Goal: Task Accomplishment & Management: Use online tool/utility

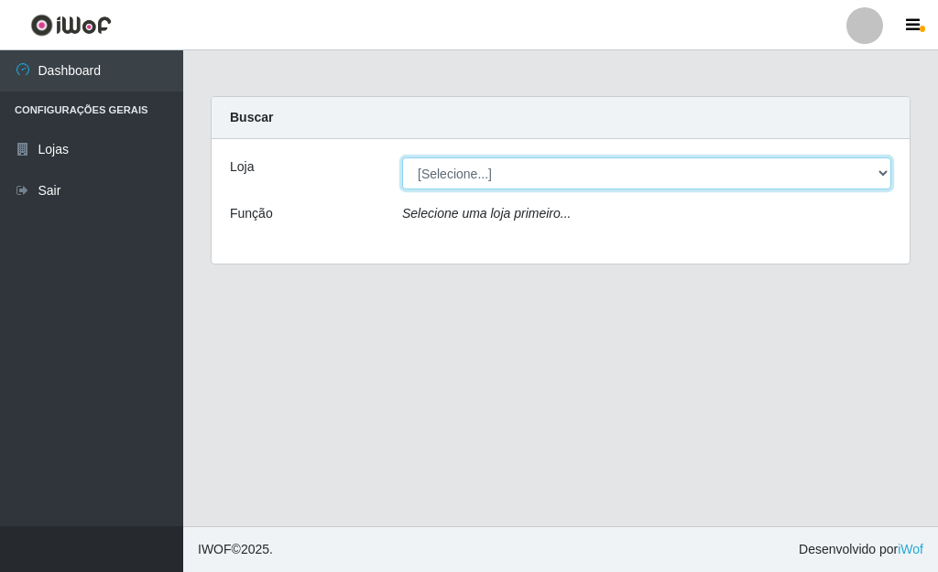
click at [560, 188] on select "[Selecione...] Bemais Supermercados - [GEOGRAPHIC_DATA]" at bounding box center [646, 173] width 489 height 32
select select "249"
click at [402, 157] on select "[Selecione...] Bemais Supermercados - [GEOGRAPHIC_DATA]" at bounding box center [646, 173] width 489 height 32
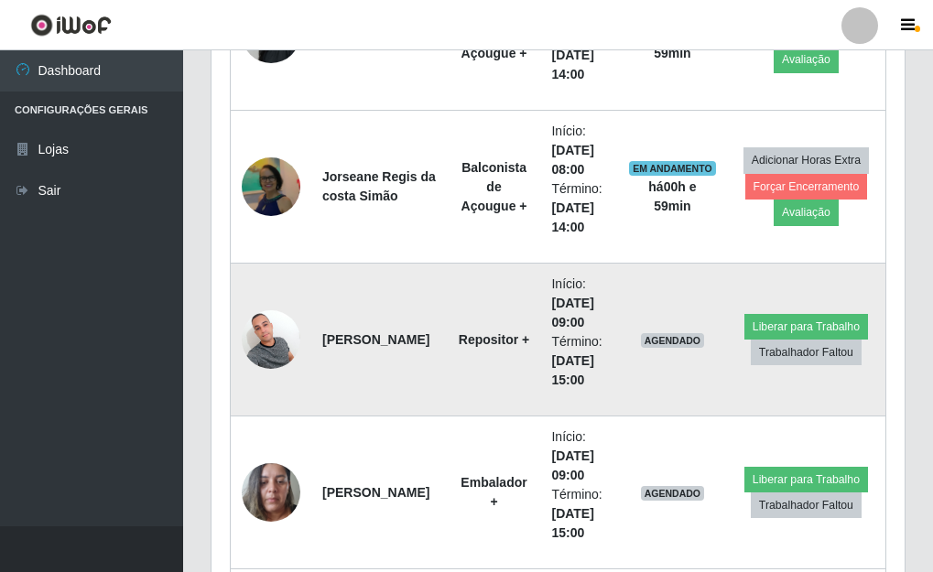
scroll to position [2106, 0]
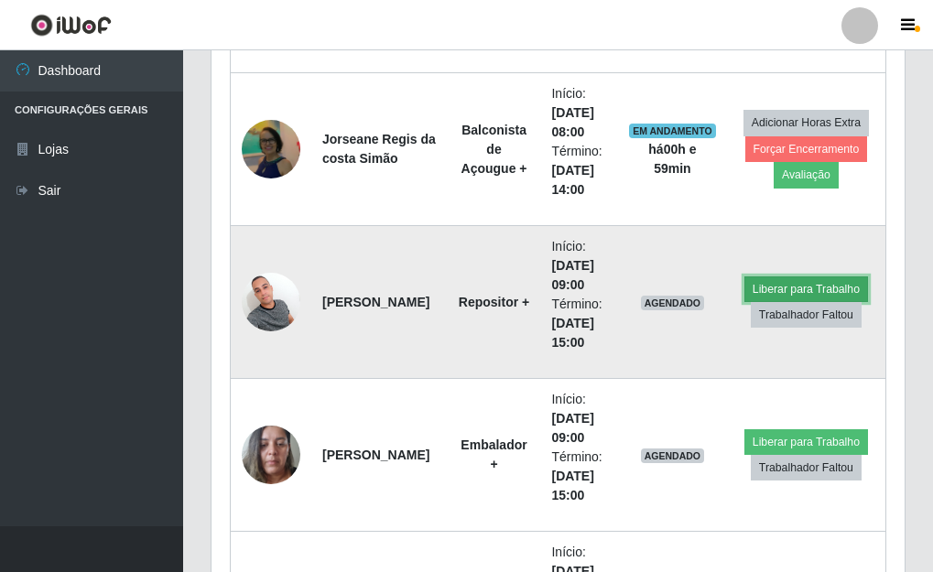
click at [759, 287] on button "Liberar para Trabalho" at bounding box center [806, 289] width 124 height 26
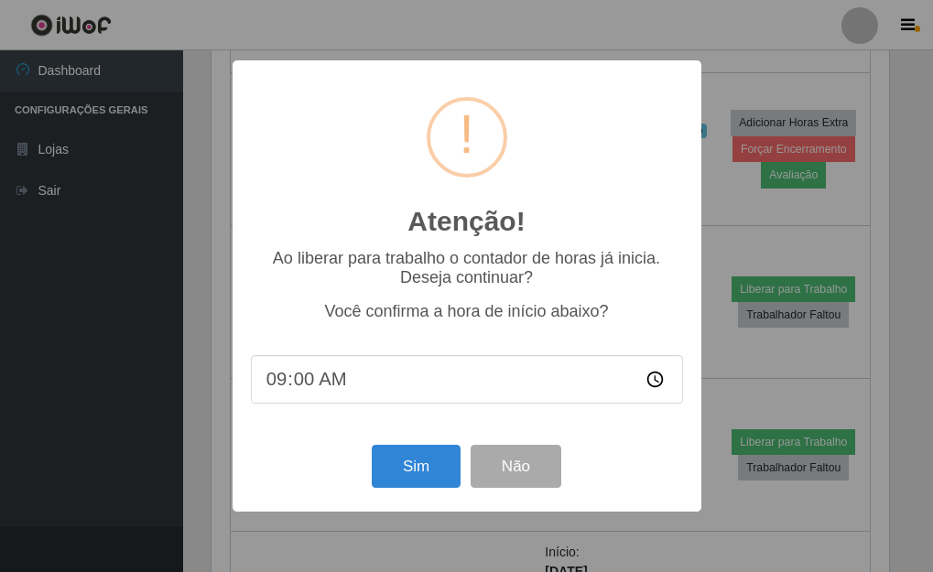
scroll to position [380, 682]
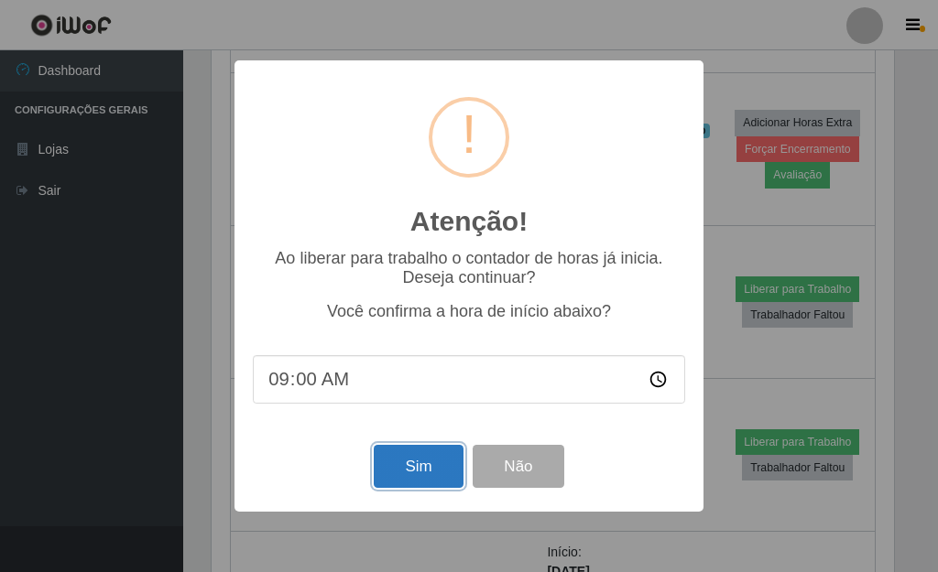
click at [396, 482] on button "Sim" at bounding box center [418, 466] width 89 height 43
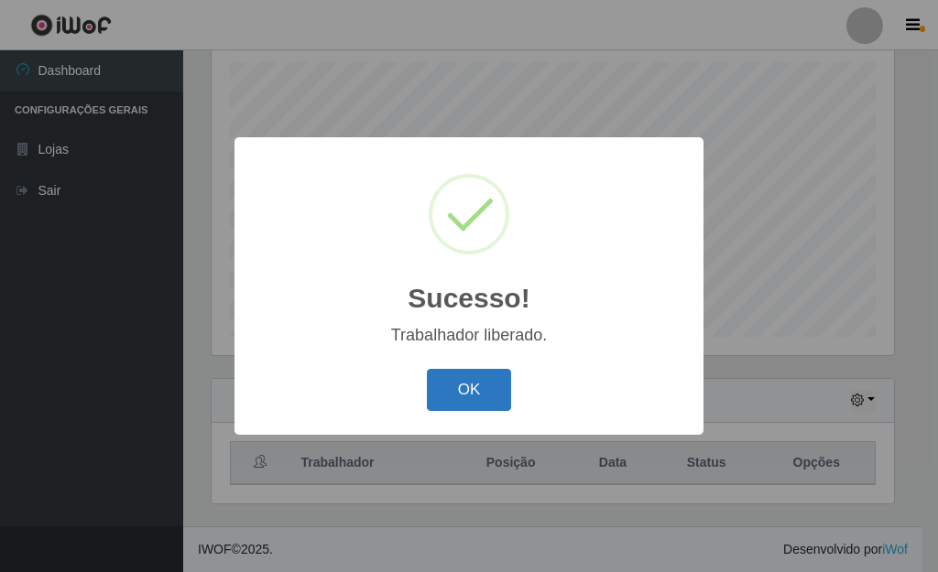
click at [481, 386] on button "OK" at bounding box center [469, 390] width 85 height 43
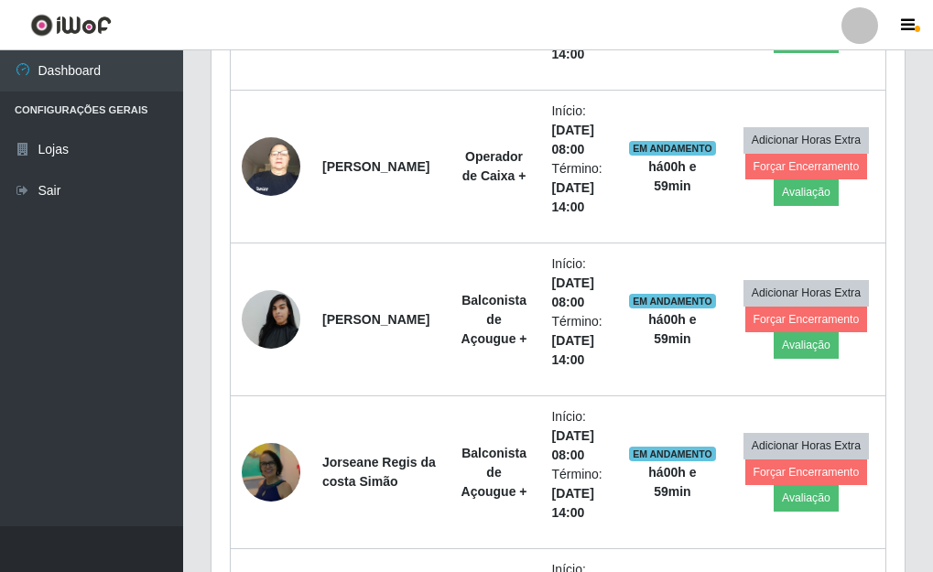
scroll to position [2149, 0]
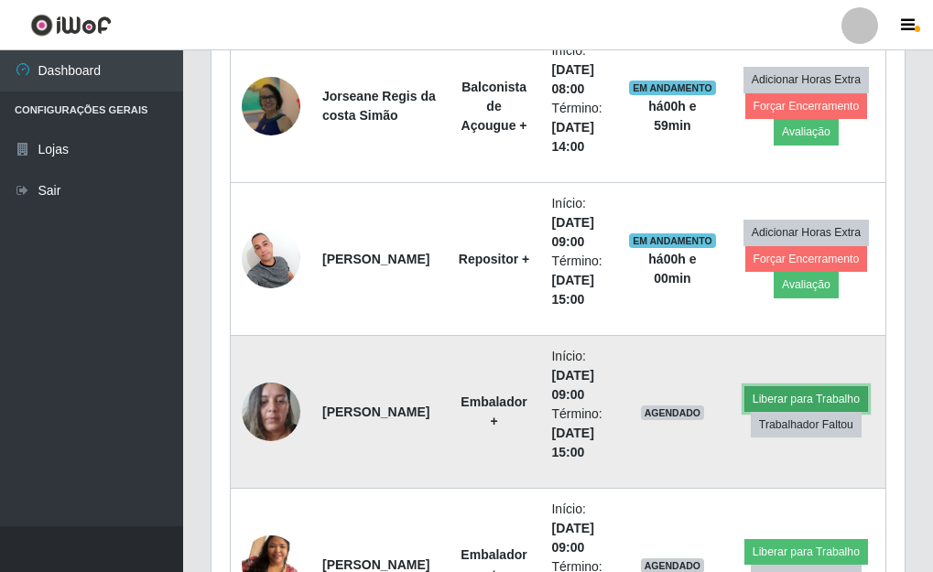
click at [772, 396] on button "Liberar para Trabalho" at bounding box center [806, 399] width 124 height 26
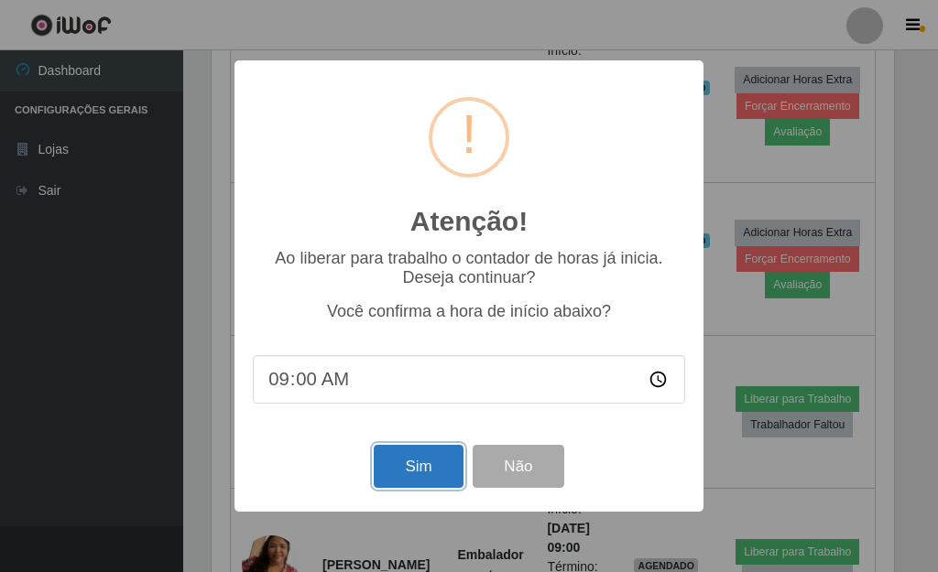
click at [403, 472] on button "Sim" at bounding box center [418, 466] width 89 height 43
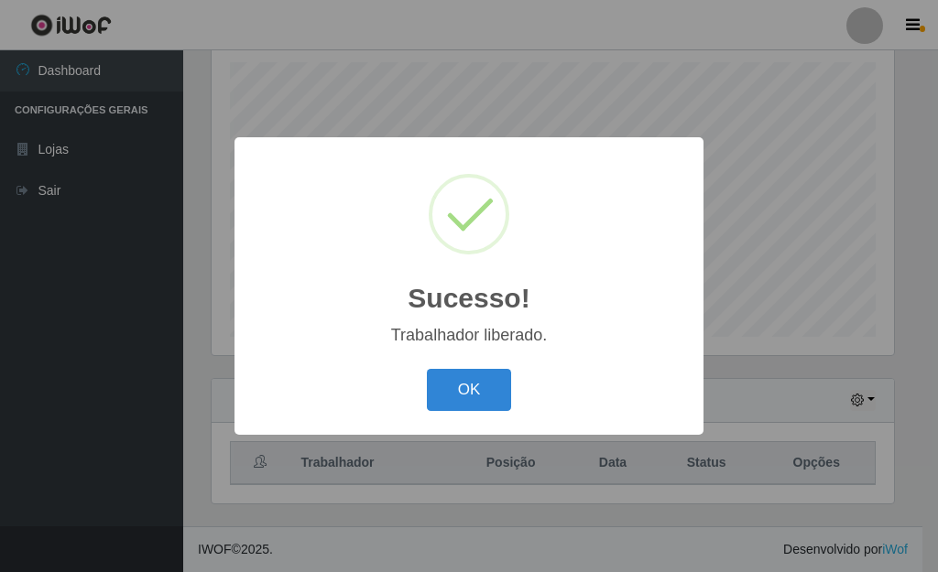
click at [467, 414] on div "OK Cancel" at bounding box center [469, 389] width 432 height 52
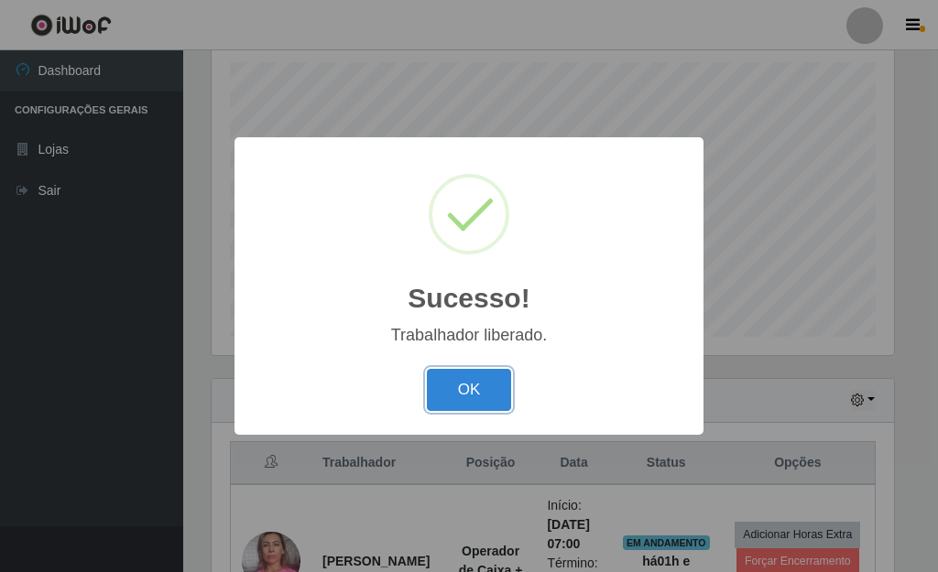
click at [482, 382] on button "OK" at bounding box center [469, 390] width 85 height 43
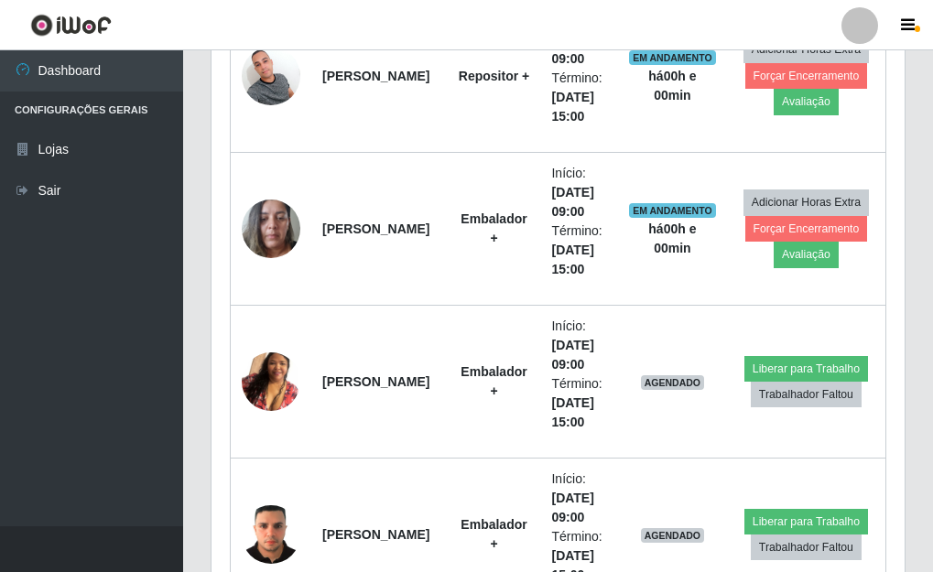
scroll to position [2423, 0]
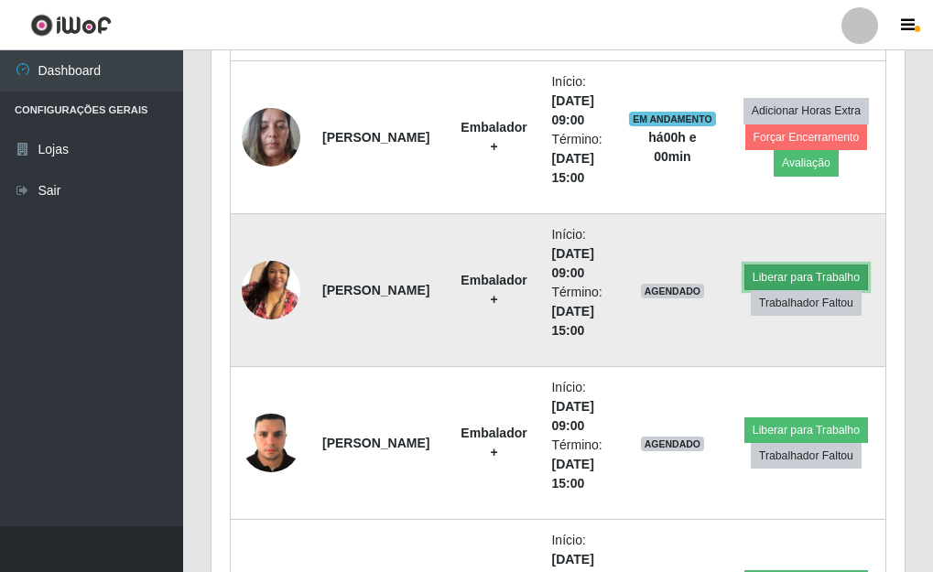
click at [792, 275] on button "Liberar para Trabalho" at bounding box center [806, 278] width 124 height 26
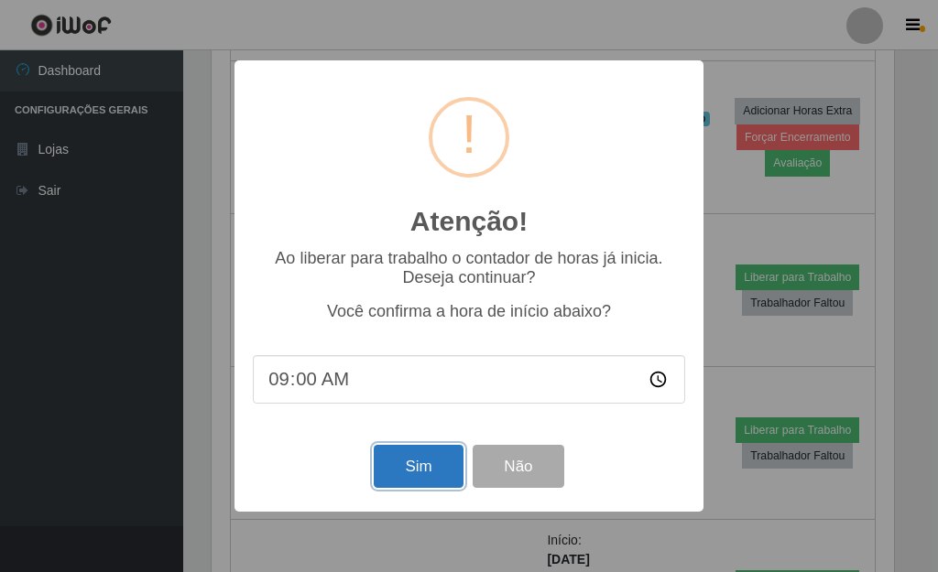
click at [407, 475] on button "Sim" at bounding box center [418, 466] width 89 height 43
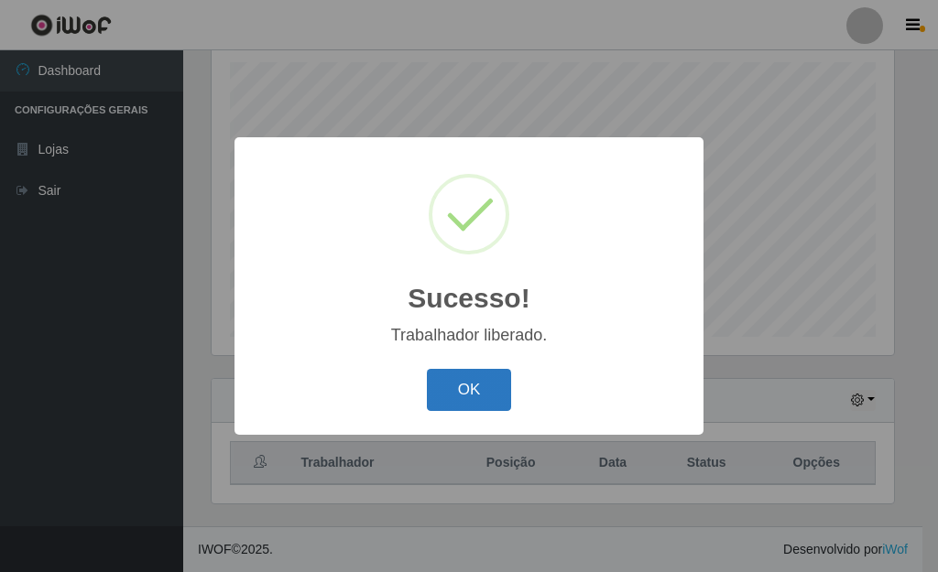
click at [449, 394] on button "OK" at bounding box center [469, 390] width 85 height 43
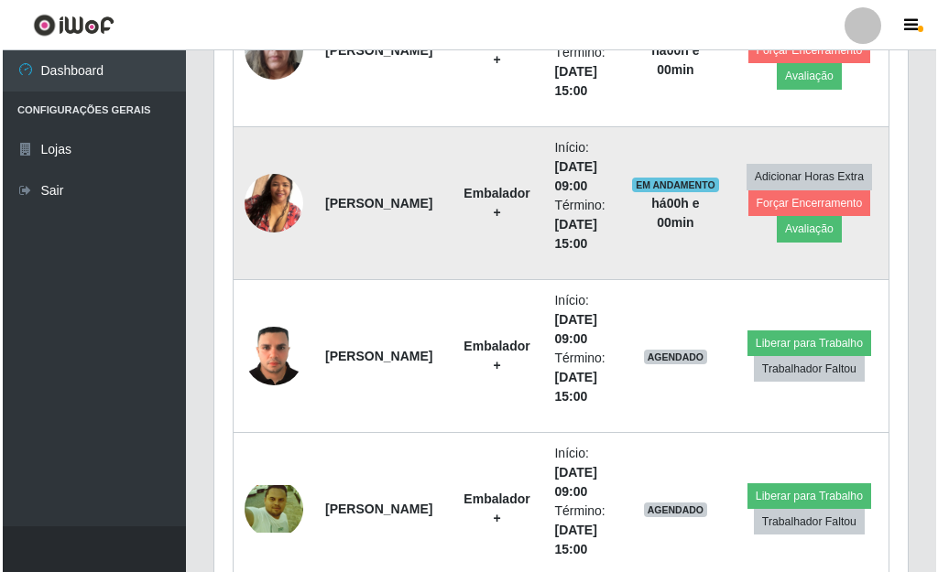
scroll to position [0, 0]
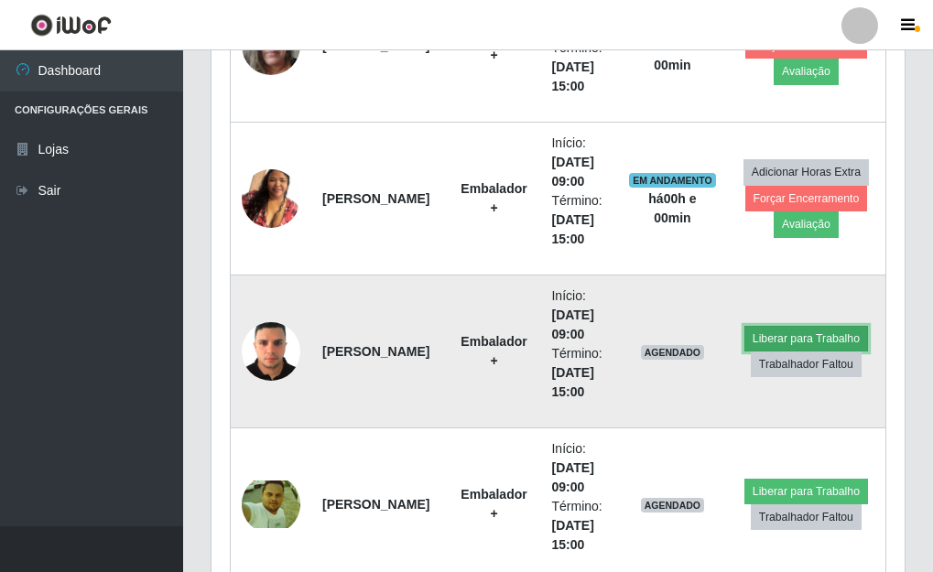
click at [789, 338] on button "Liberar para Trabalho" at bounding box center [806, 339] width 124 height 26
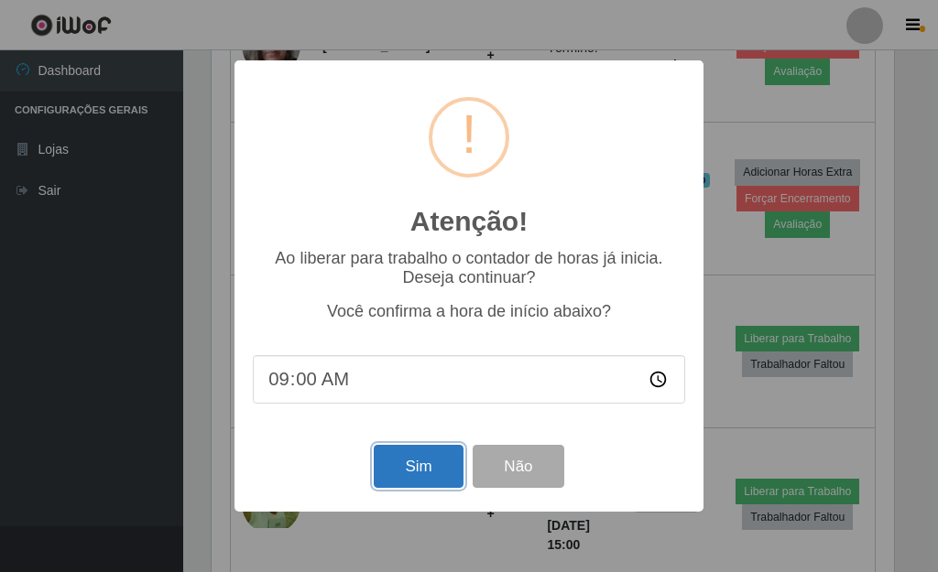
click at [407, 472] on button "Sim" at bounding box center [418, 466] width 89 height 43
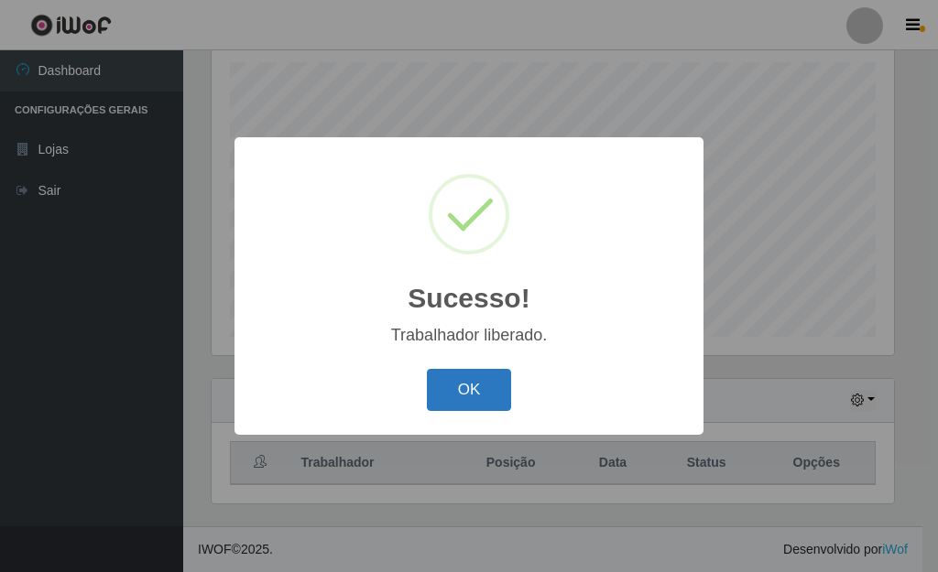
click at [495, 396] on button "OK" at bounding box center [469, 390] width 85 height 43
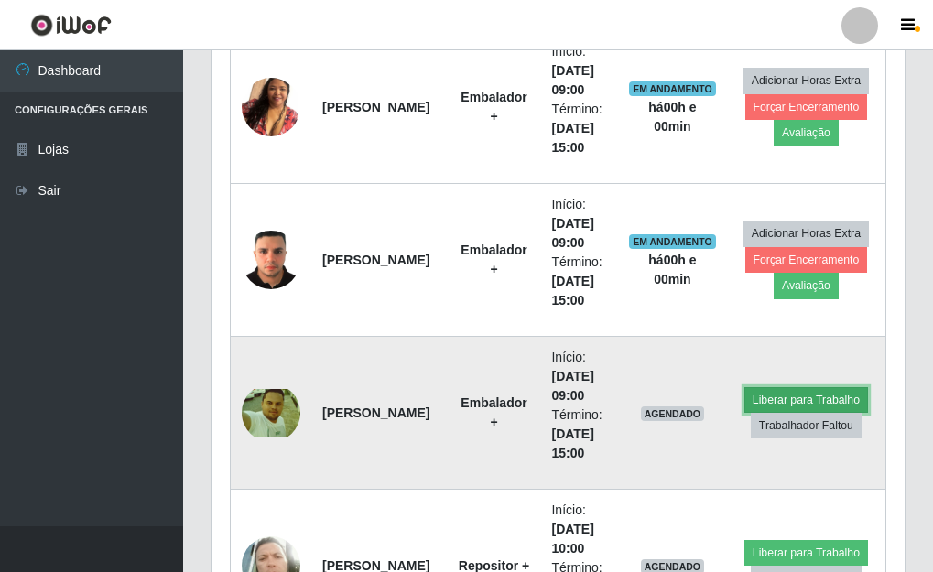
click at [780, 396] on button "Liberar para Trabalho" at bounding box center [806, 400] width 124 height 26
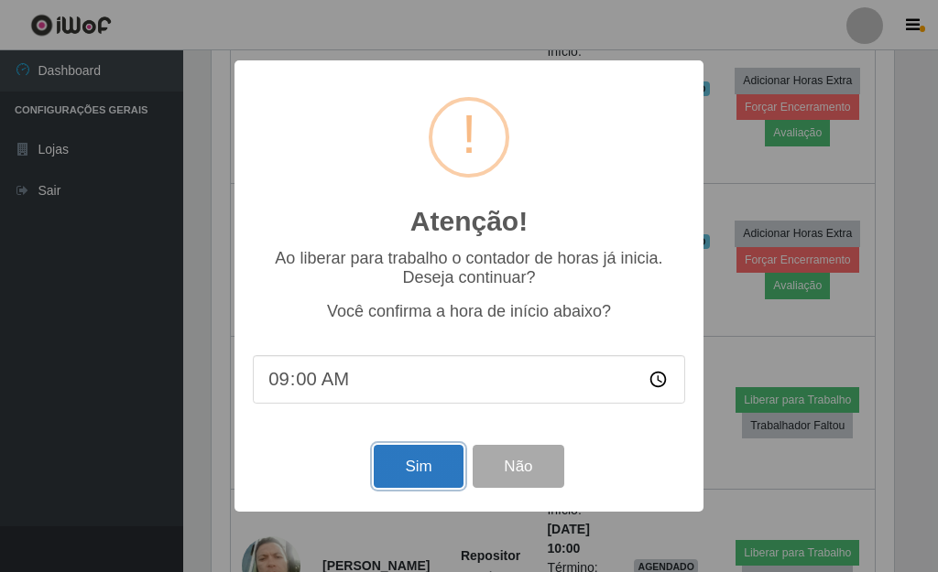
click at [420, 472] on button "Sim" at bounding box center [418, 466] width 89 height 43
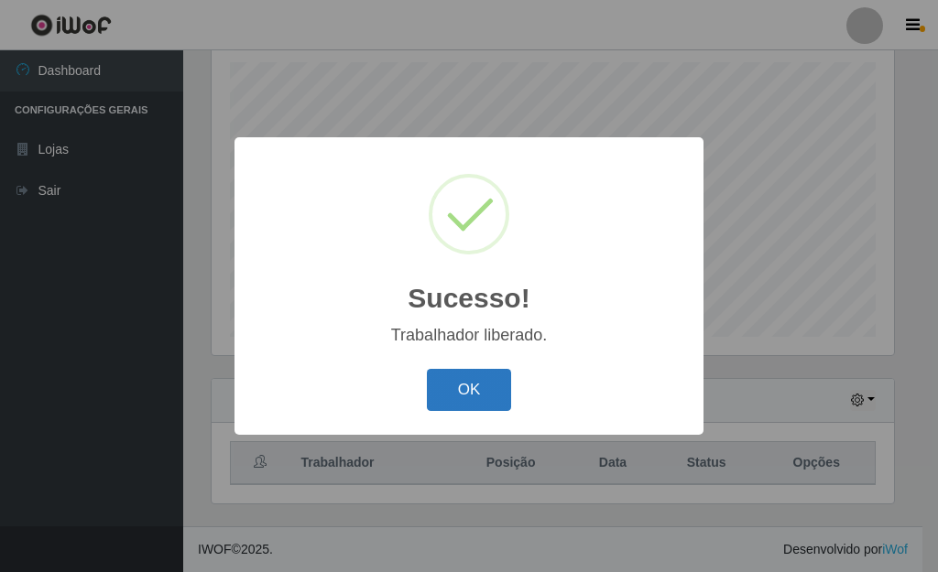
click at [477, 378] on button "OK" at bounding box center [469, 390] width 85 height 43
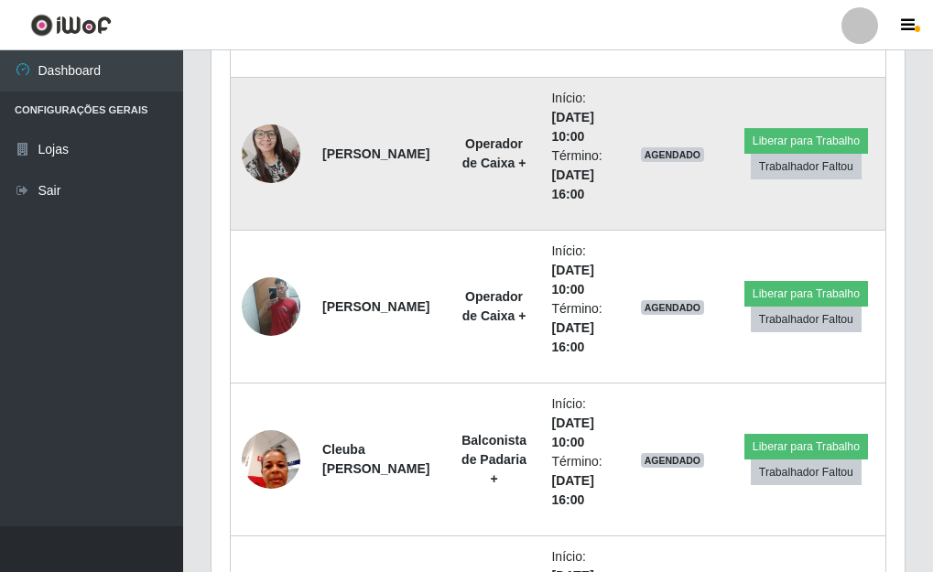
scroll to position [3431, 0]
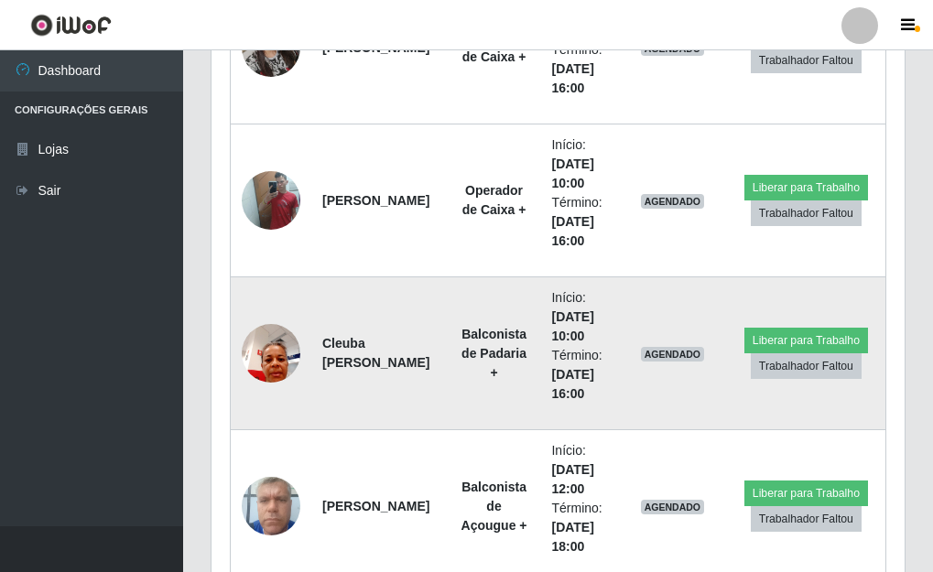
click at [262, 361] on img at bounding box center [271, 353] width 59 height 78
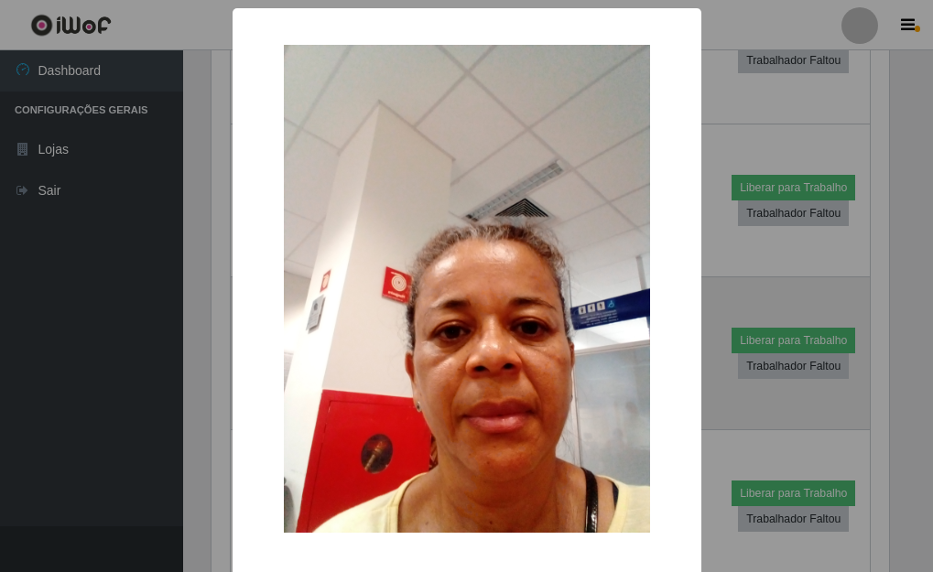
scroll to position [380, 682]
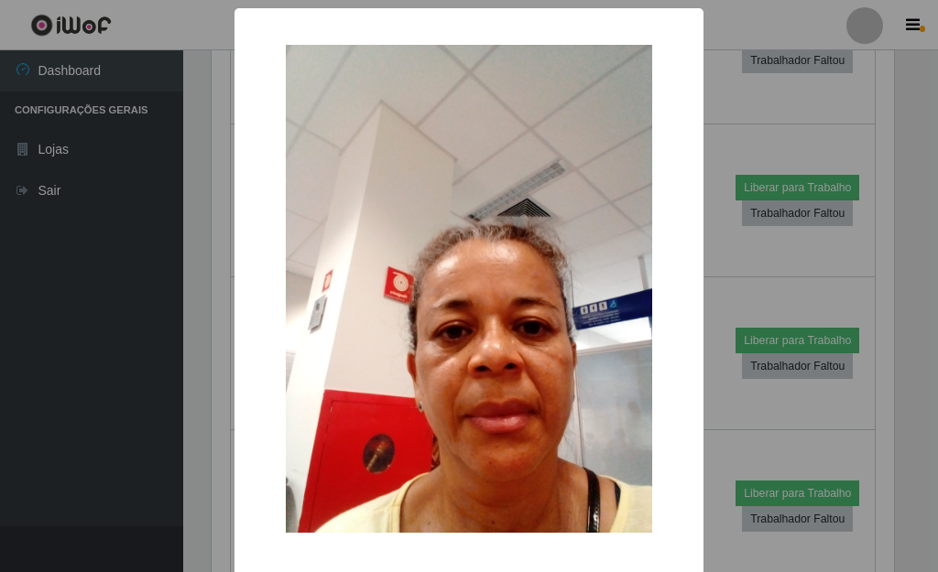
drag, startPoint x: 176, startPoint y: 290, endPoint x: 183, endPoint y: 298, distance: 11.0
click at [183, 298] on div "× OK Cancel" at bounding box center [469, 286] width 938 height 572
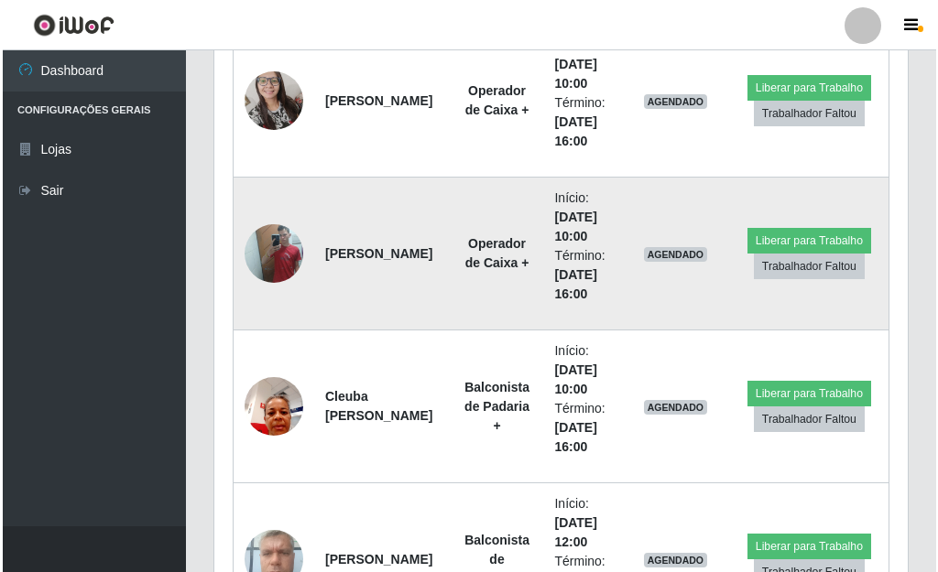
scroll to position [3339, 0]
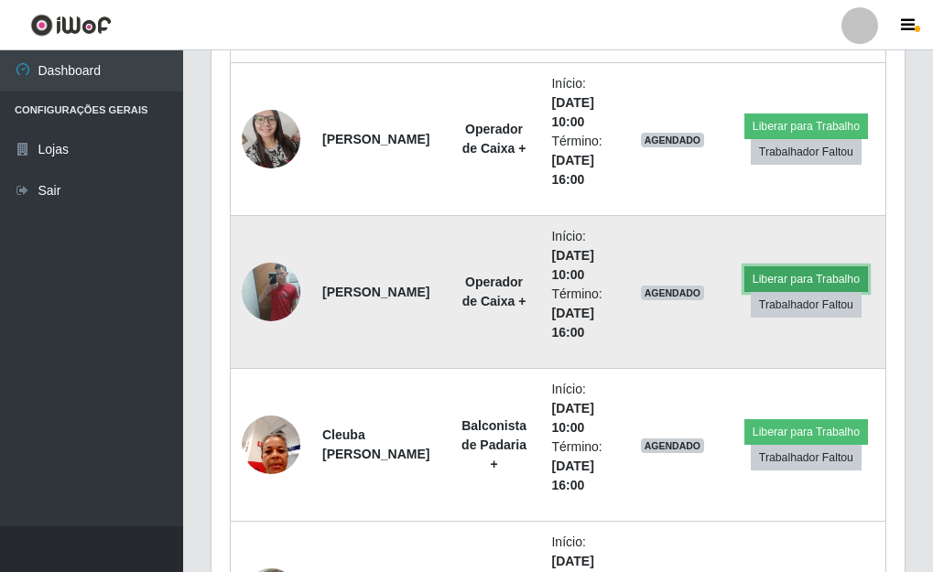
click at [823, 276] on button "Liberar para Trabalho" at bounding box center [806, 279] width 124 height 26
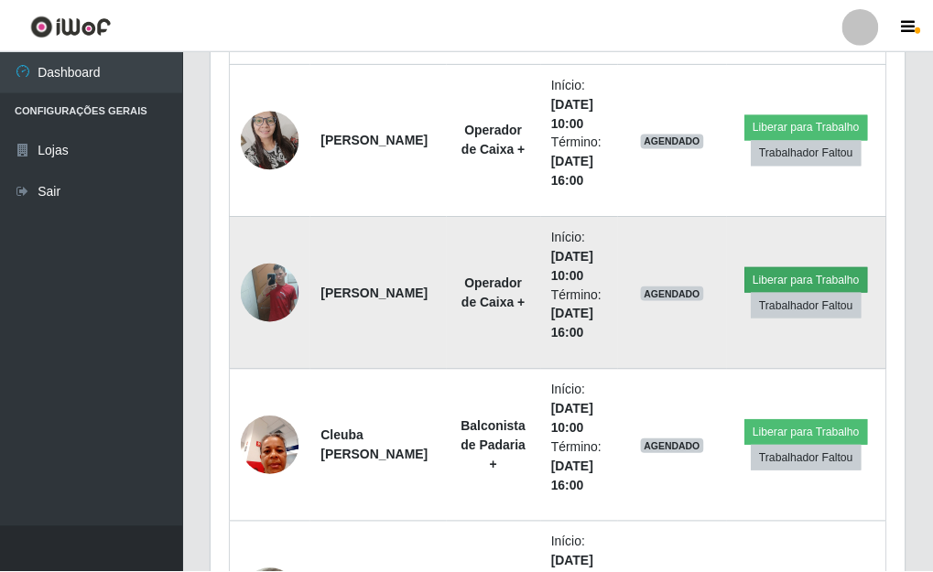
scroll to position [380, 682]
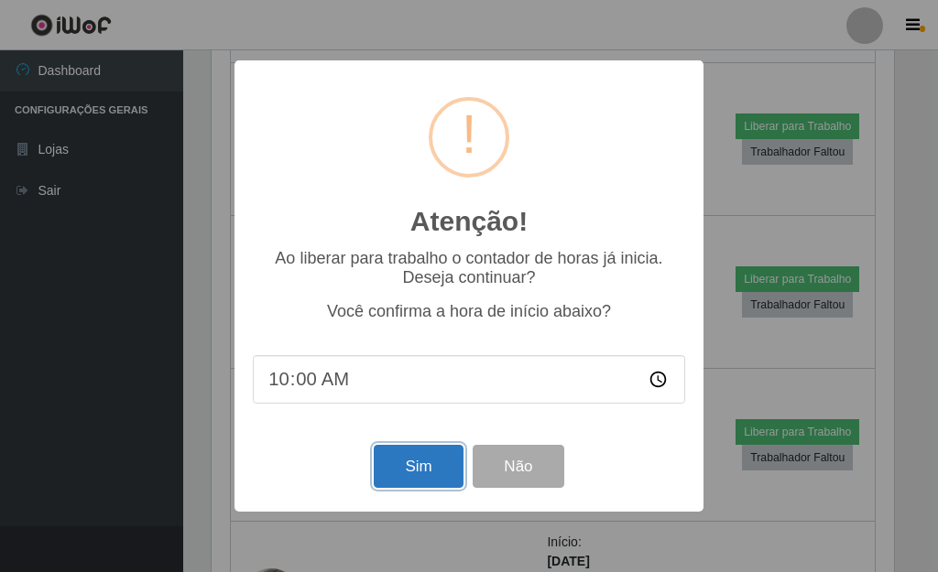
click at [415, 471] on button "Sim" at bounding box center [418, 466] width 89 height 43
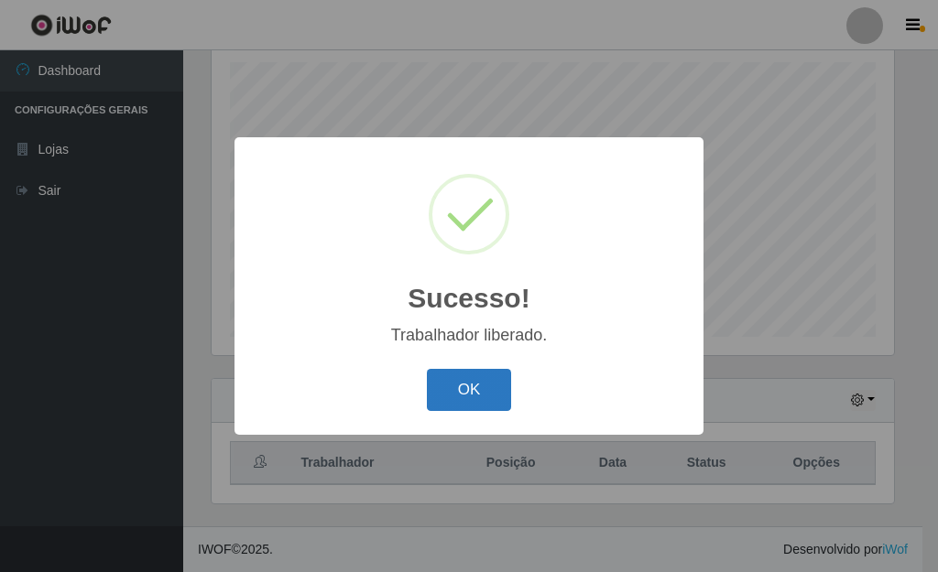
click at [464, 378] on button "OK" at bounding box center [469, 390] width 85 height 43
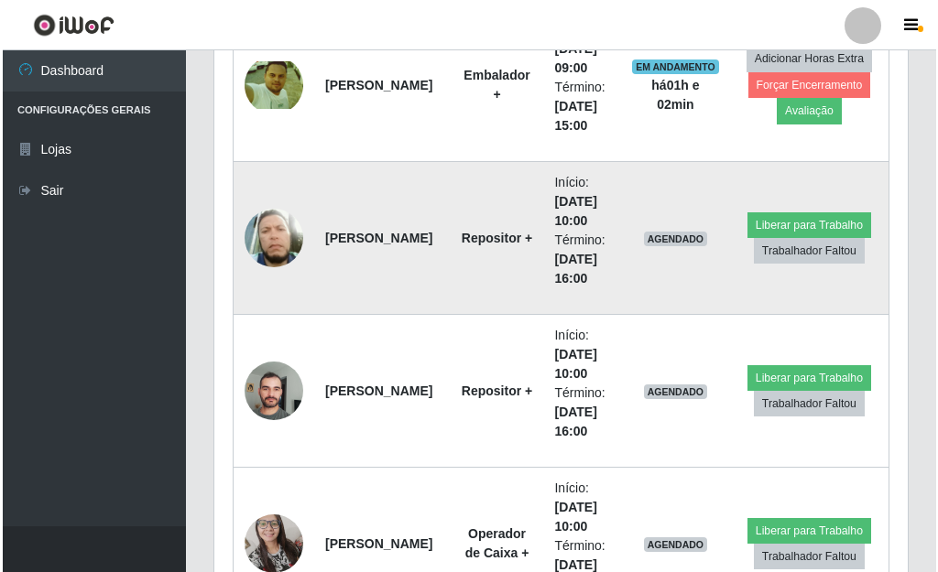
scroll to position [2973, 0]
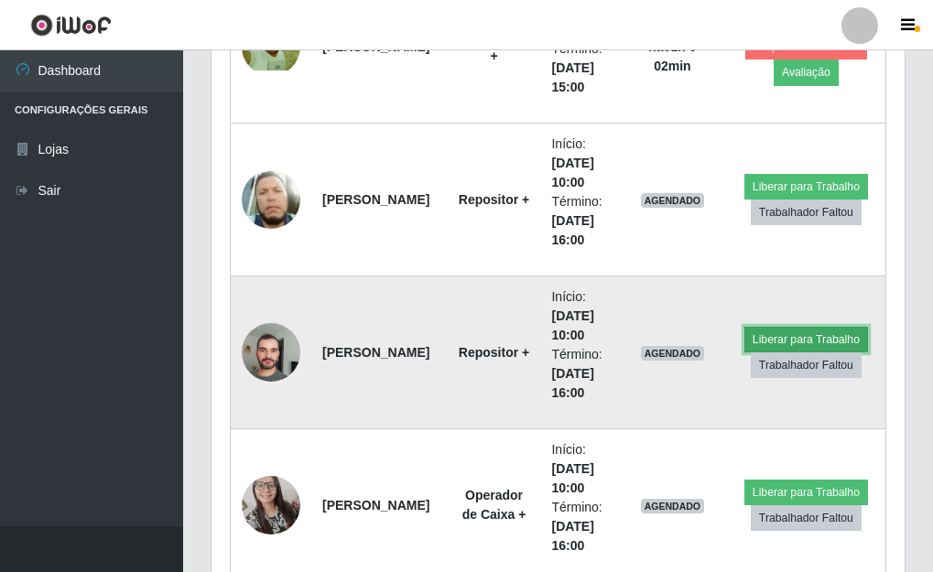
click at [810, 327] on button "Liberar para Trabalho" at bounding box center [806, 340] width 124 height 26
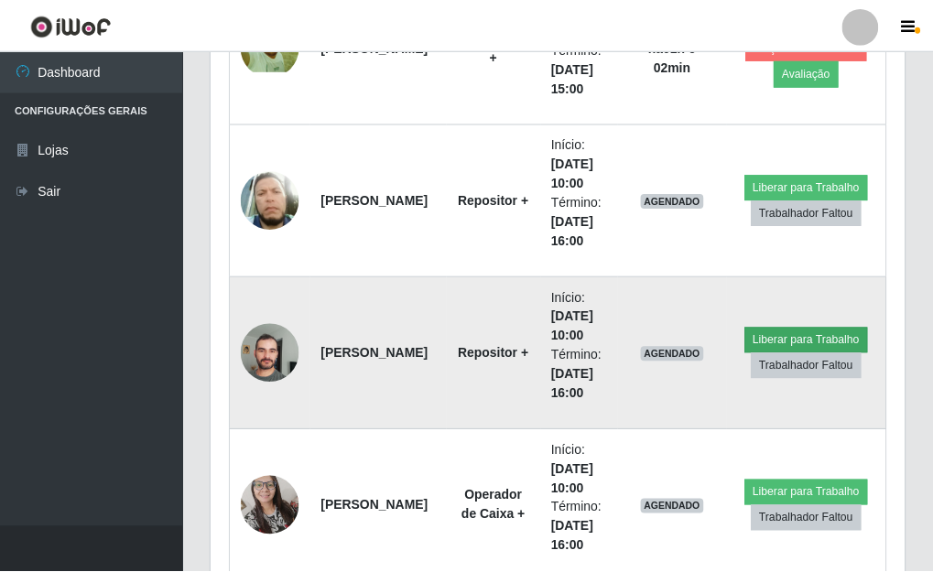
scroll to position [380, 682]
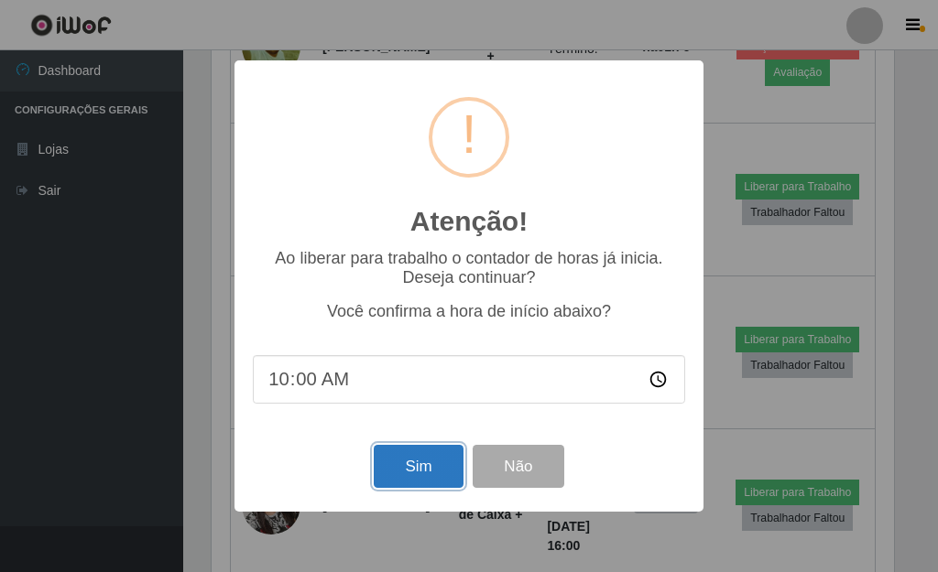
click at [416, 469] on button "Sim" at bounding box center [418, 466] width 89 height 43
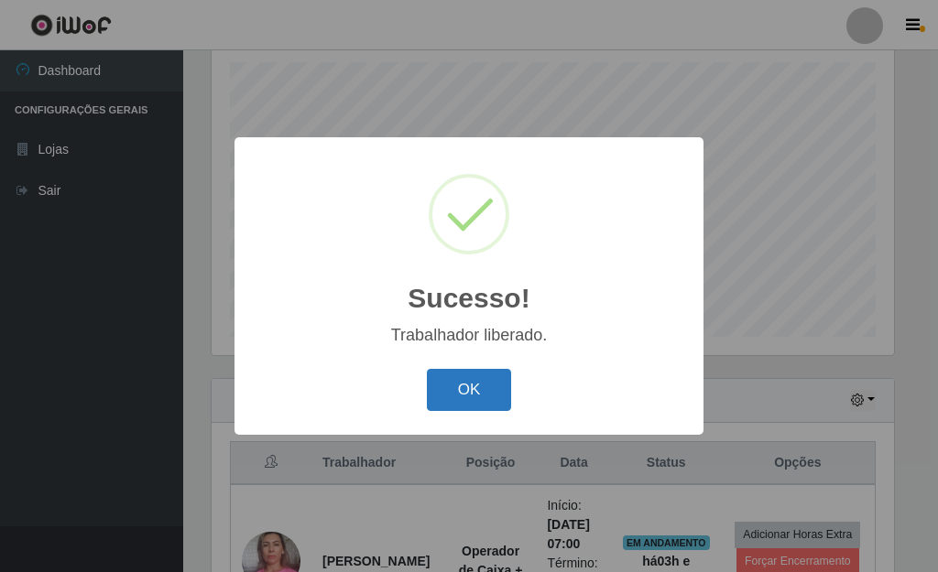
click at [459, 385] on button "OK" at bounding box center [469, 390] width 85 height 43
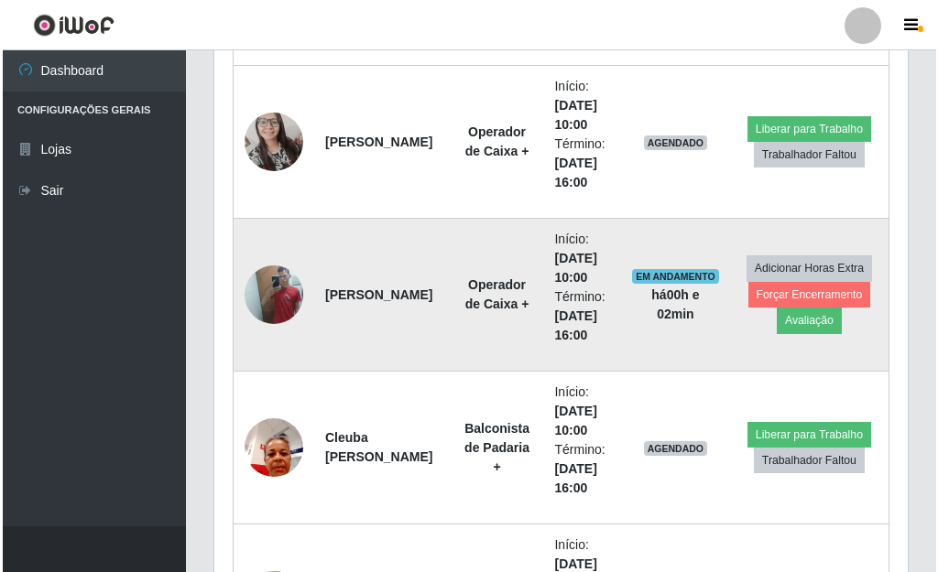
scroll to position [3339, 0]
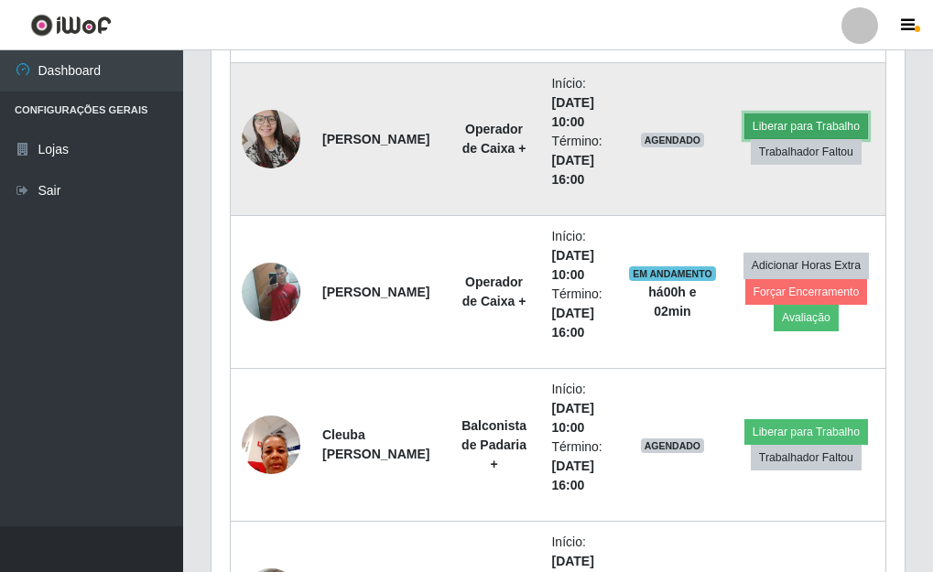
click at [783, 124] on button "Liberar para Trabalho" at bounding box center [806, 127] width 124 height 26
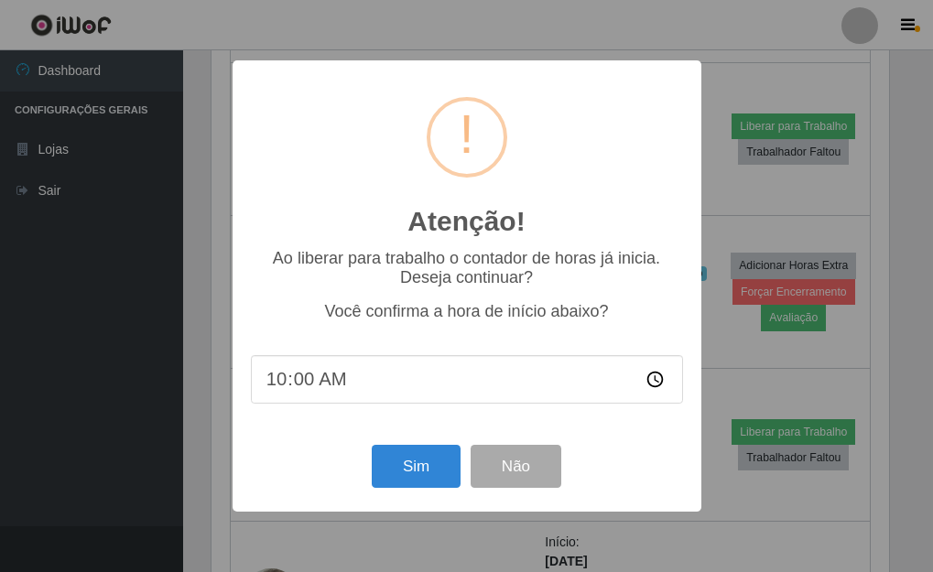
scroll to position [380, 682]
drag, startPoint x: 420, startPoint y: 463, endPoint x: 422, endPoint y: 453, distance: 10.2
click at [420, 461] on button "Sim" at bounding box center [418, 466] width 89 height 43
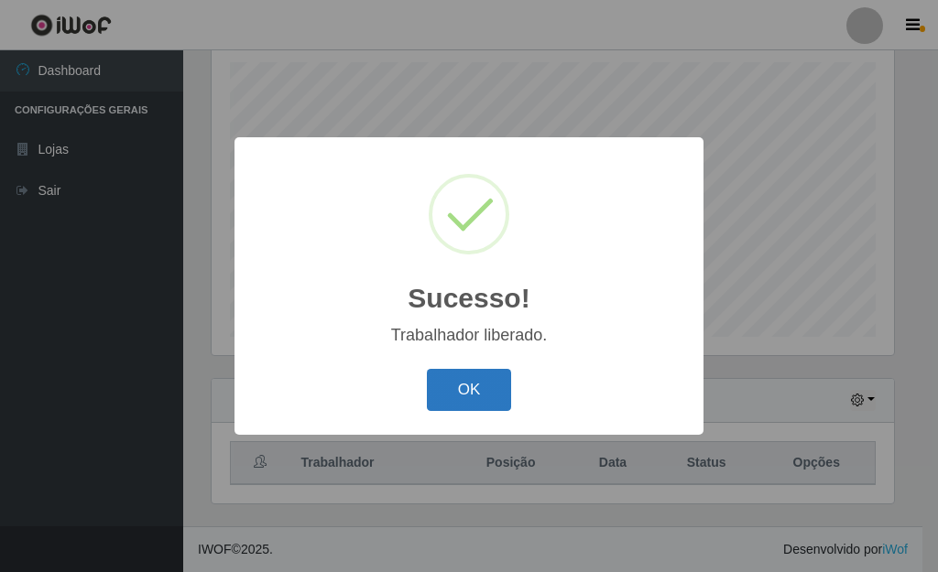
click at [482, 382] on button "OK" at bounding box center [469, 390] width 85 height 43
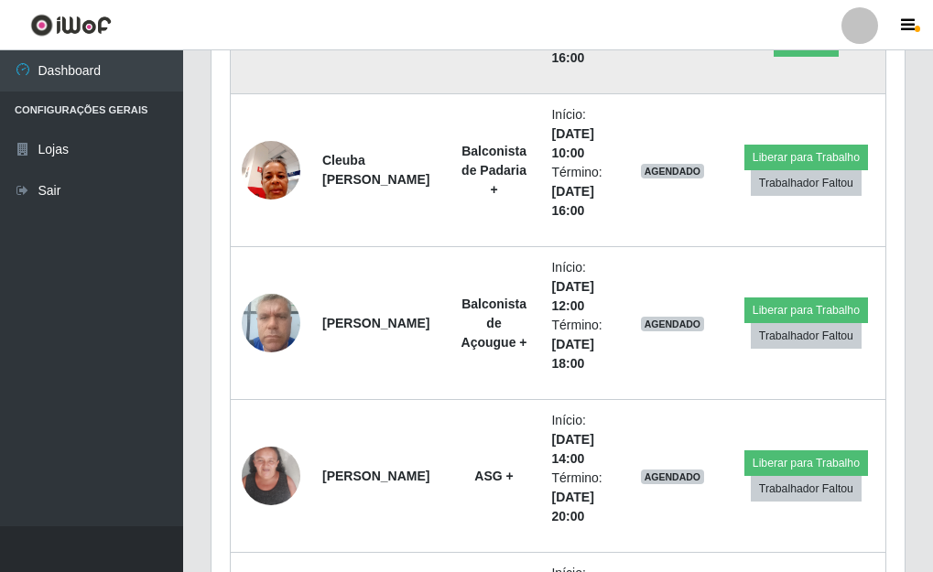
scroll to position [3522, 0]
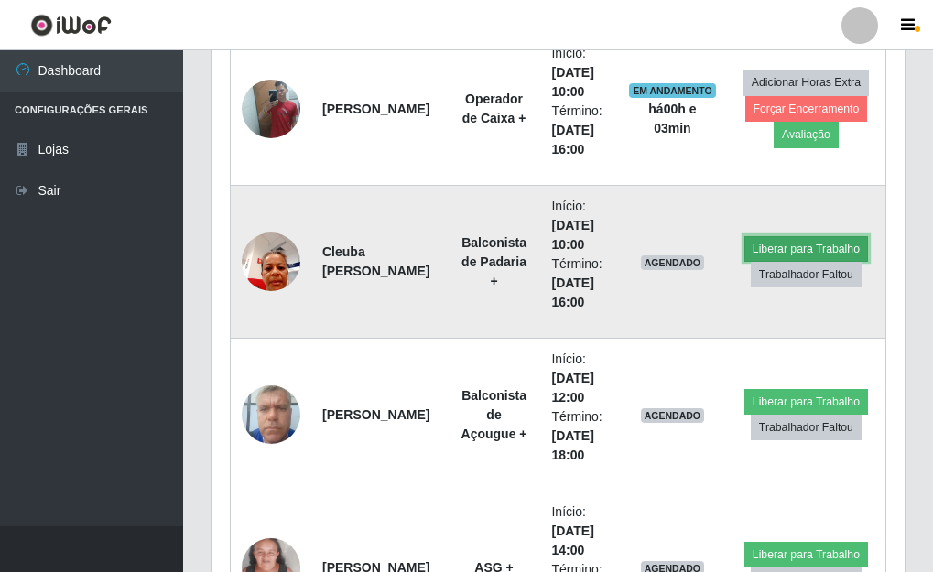
click at [781, 245] on button "Liberar para Trabalho" at bounding box center [806, 249] width 124 height 26
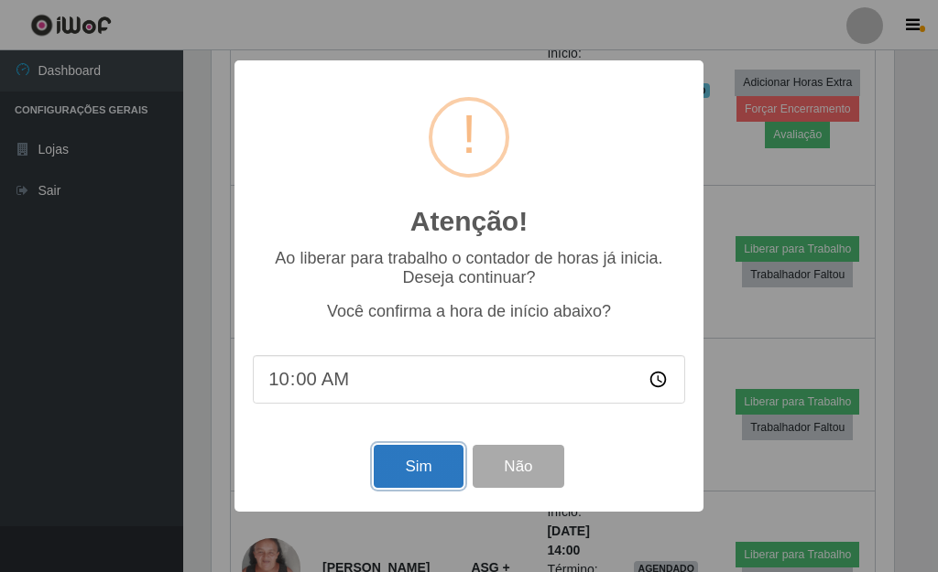
click at [429, 468] on button "Sim" at bounding box center [418, 466] width 89 height 43
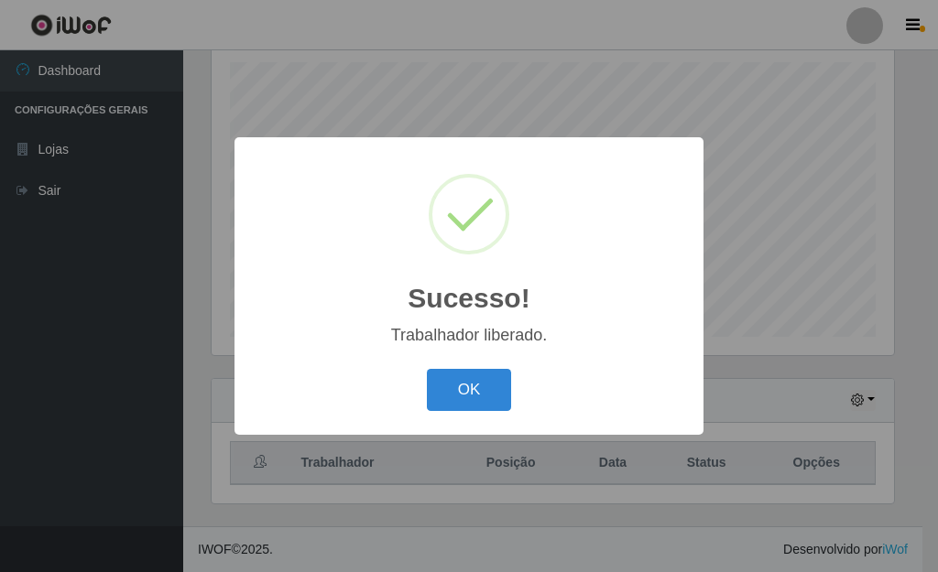
scroll to position [915176, 914874]
click at [502, 402] on button "OK" at bounding box center [469, 390] width 85 height 43
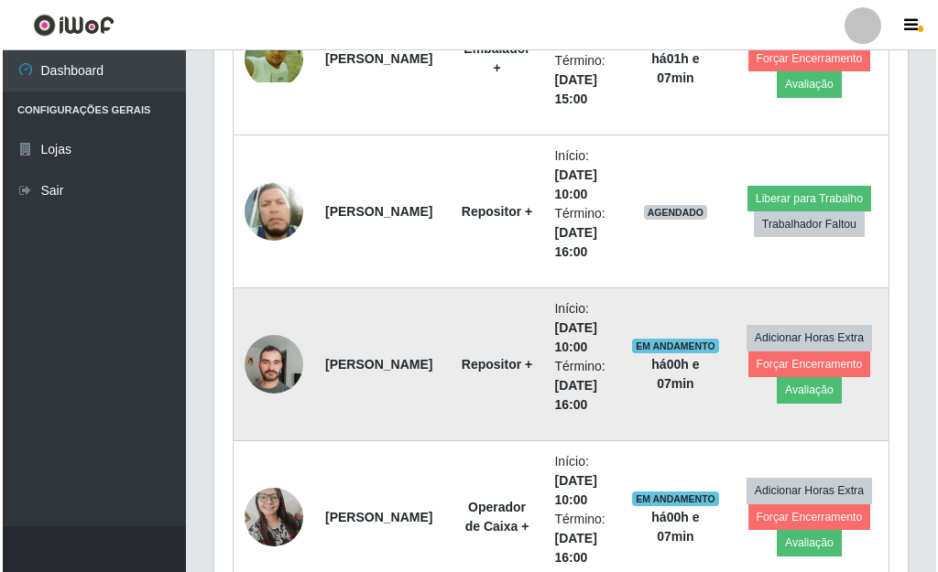
scroll to position [2973, 0]
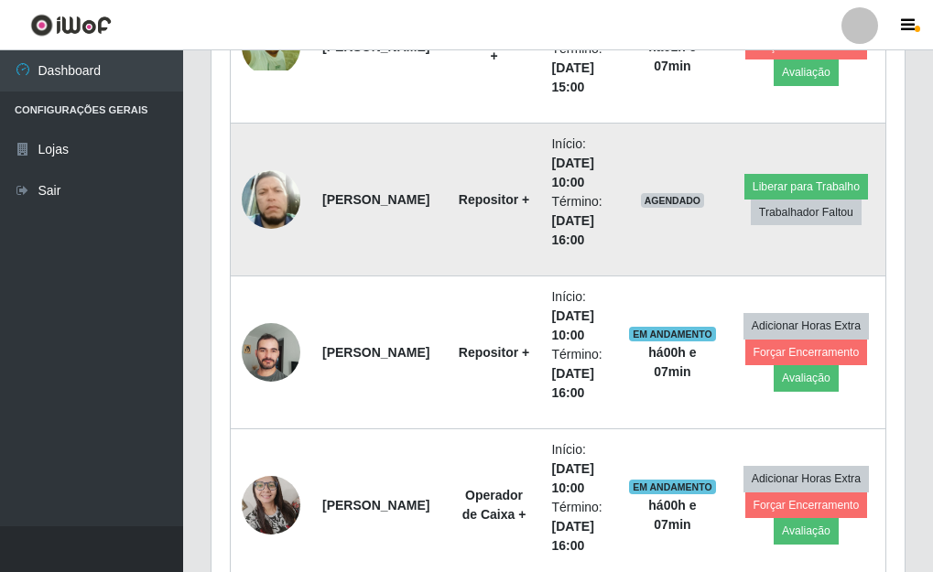
click at [282, 202] on img at bounding box center [271, 200] width 59 height 69
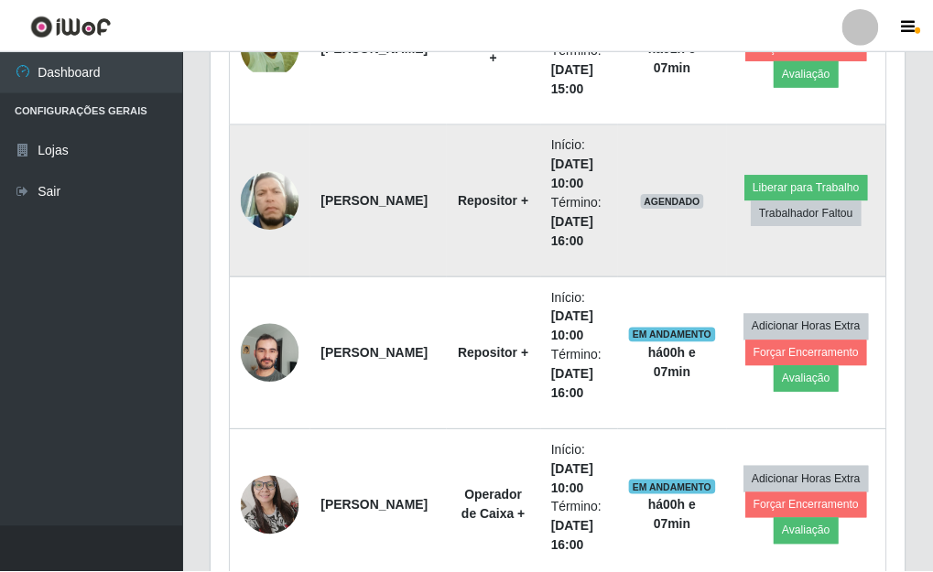
scroll to position [380, 682]
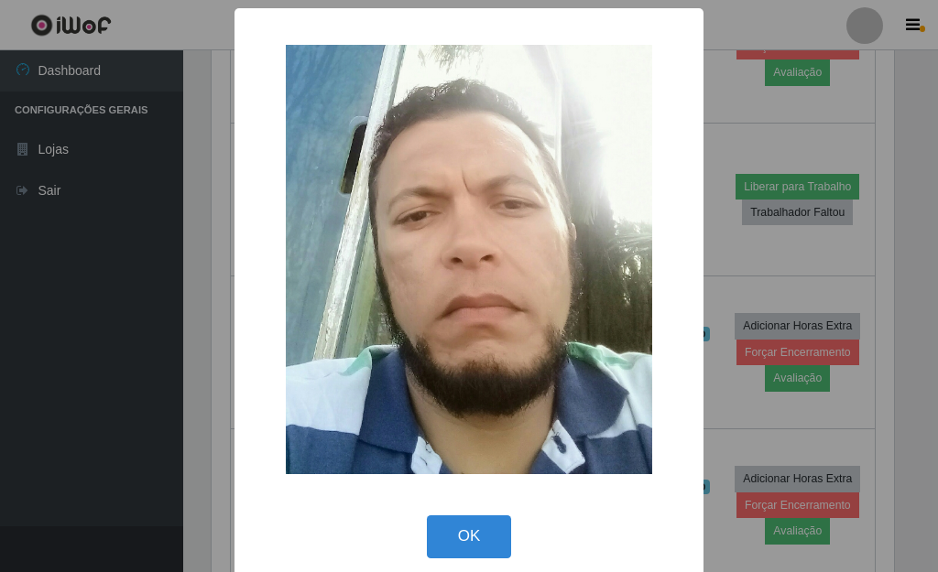
click at [873, 114] on div "× OK Cancel" at bounding box center [469, 286] width 938 height 572
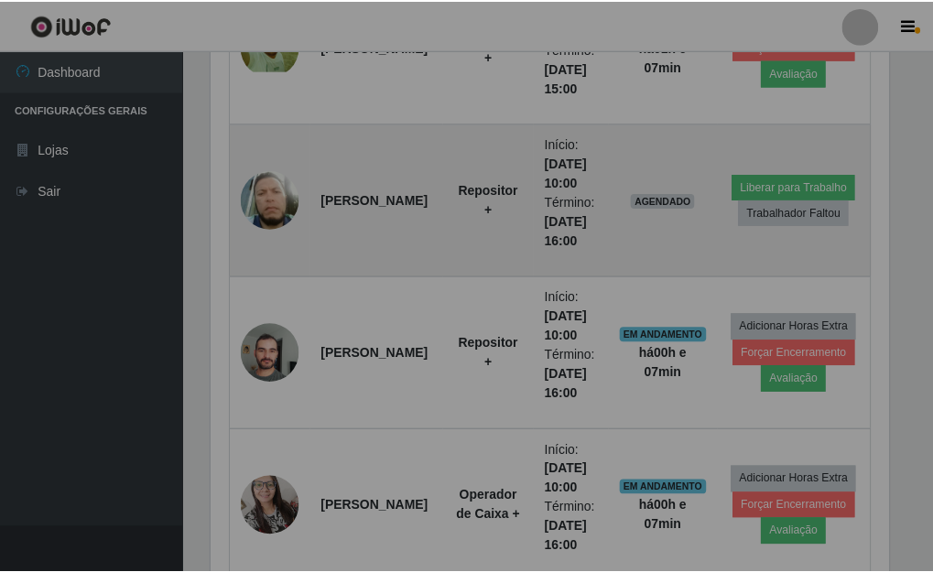
scroll to position [380, 693]
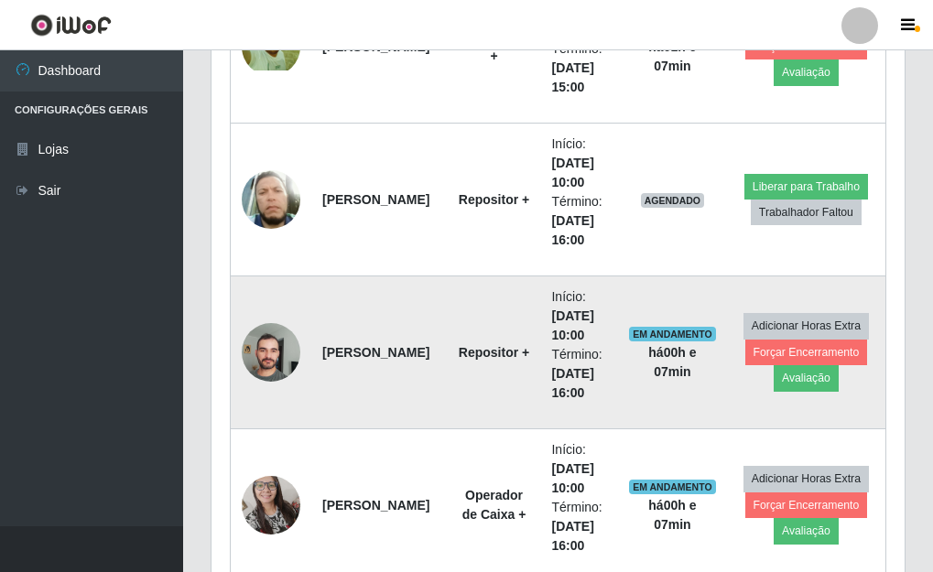
click at [278, 345] on img at bounding box center [271, 352] width 59 height 78
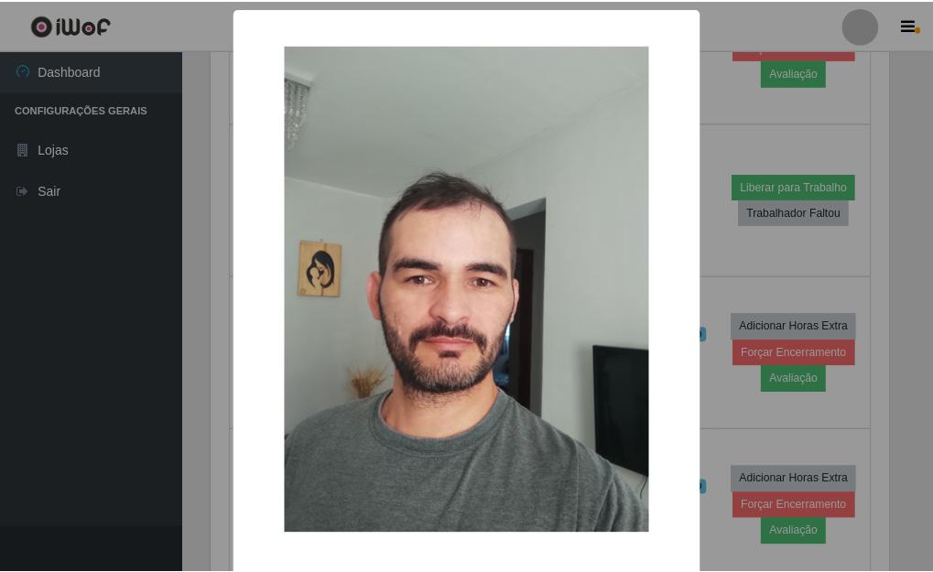
scroll to position [76, 0]
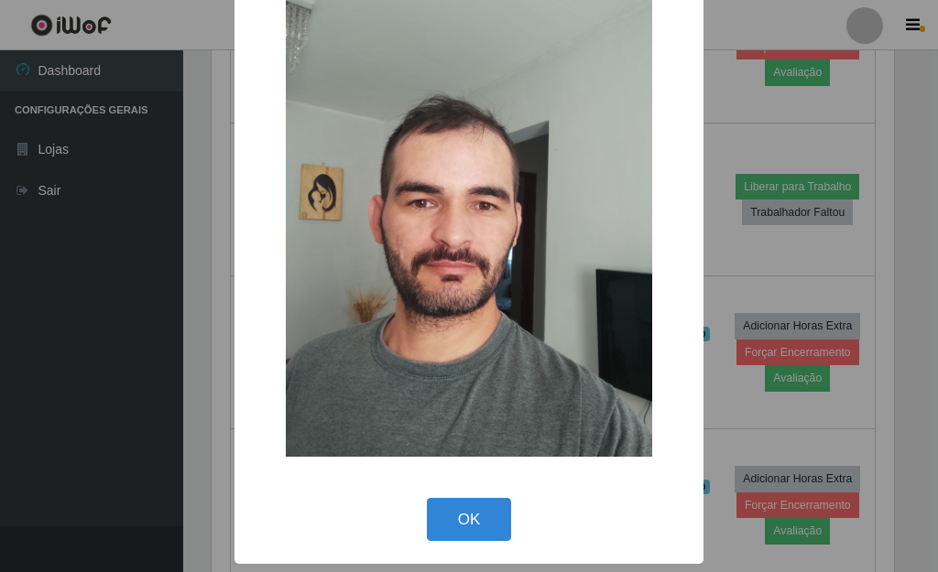
click at [788, 260] on div "× OK Cancel" at bounding box center [469, 286] width 938 height 572
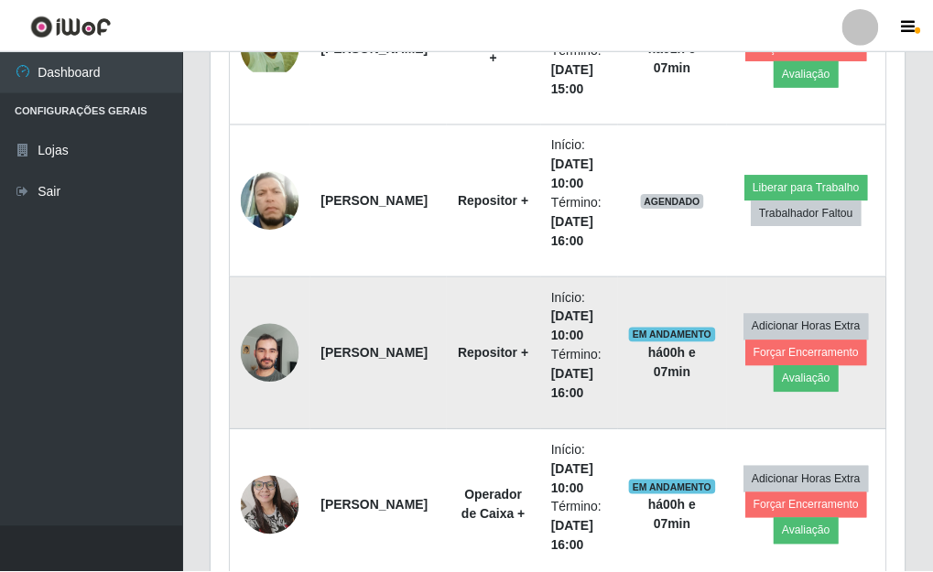
scroll to position [380, 693]
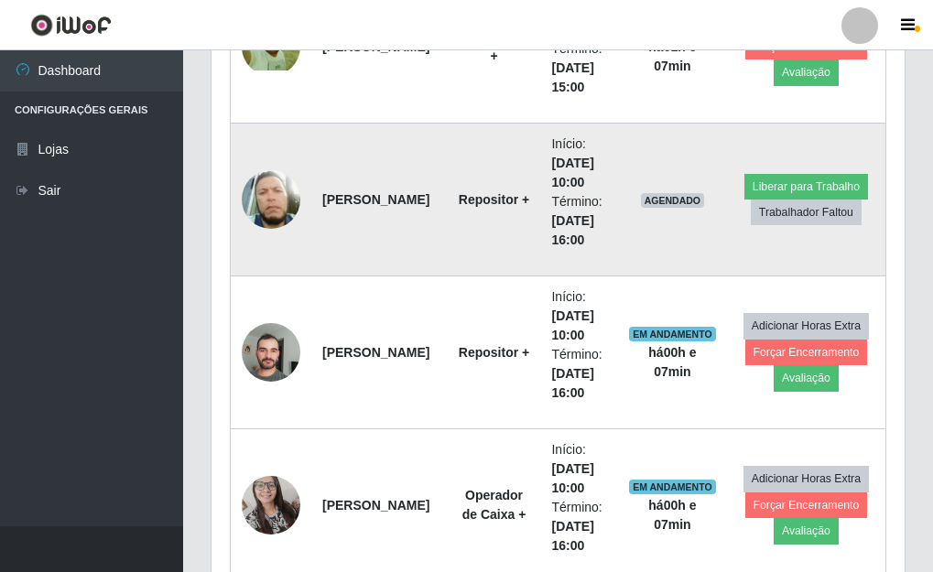
drag, startPoint x: 519, startPoint y: 181, endPoint x: 568, endPoint y: 181, distance: 48.5
click at [568, 181] on td "Início: [DATE] 10:00 Término: [DATE] 16:00" at bounding box center [579, 200] width 78 height 153
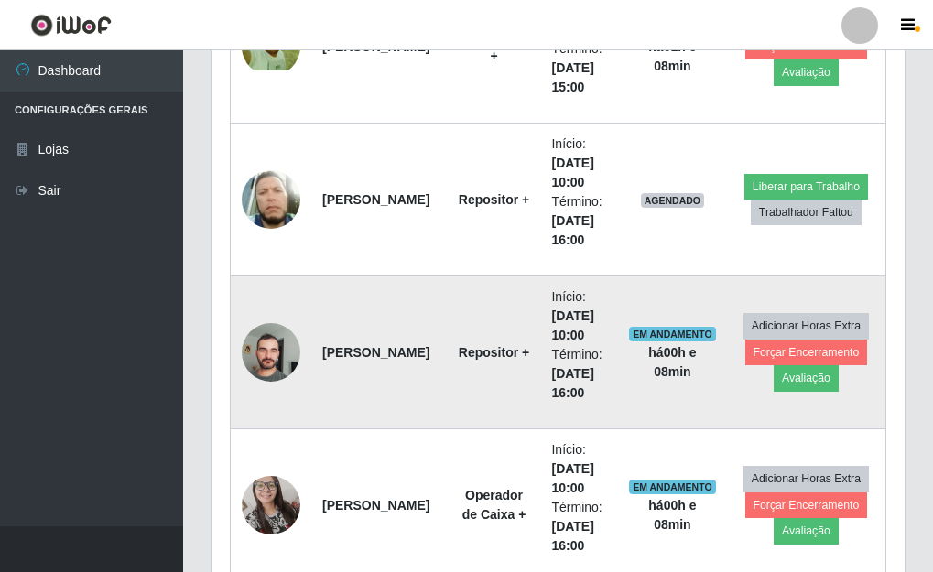
click at [396, 316] on td "[PERSON_NAME]" at bounding box center [379, 352] width 136 height 153
click at [279, 358] on img at bounding box center [271, 352] width 59 height 78
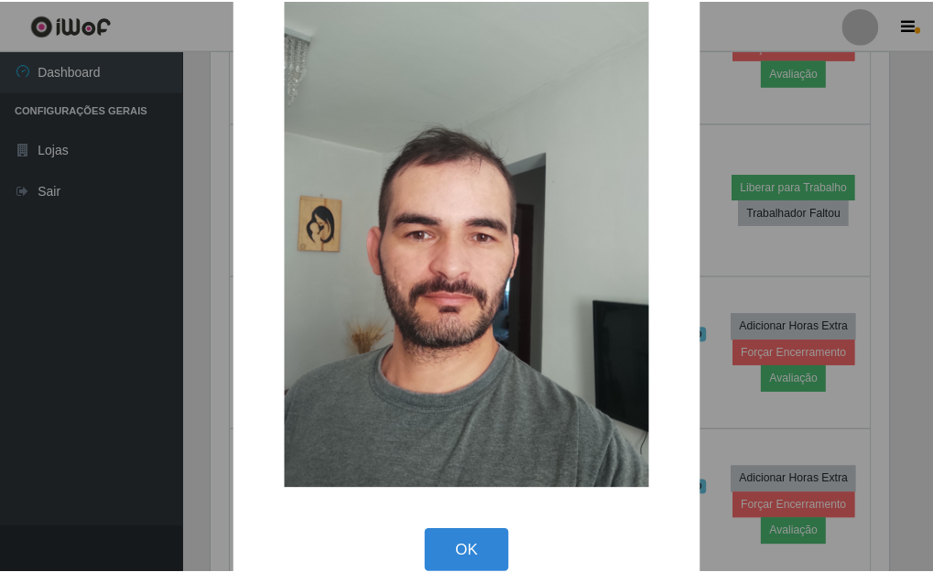
scroll to position [76, 0]
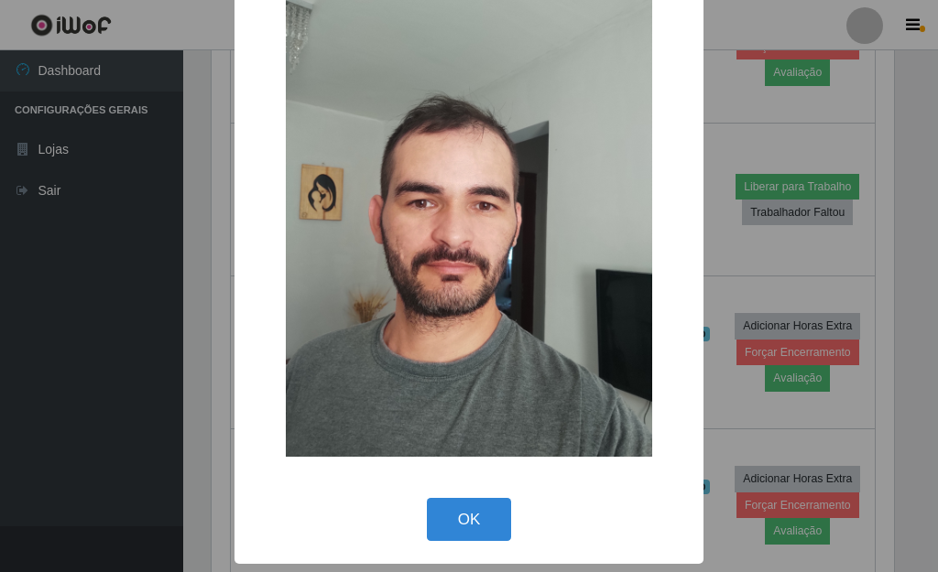
click at [756, 312] on div "× OK Cancel" at bounding box center [469, 286] width 938 height 572
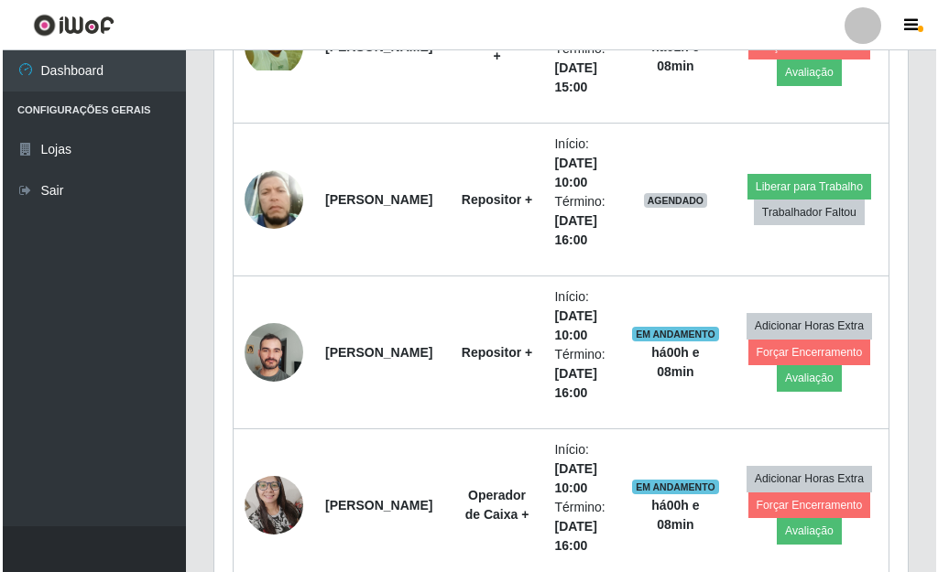
scroll to position [380, 693]
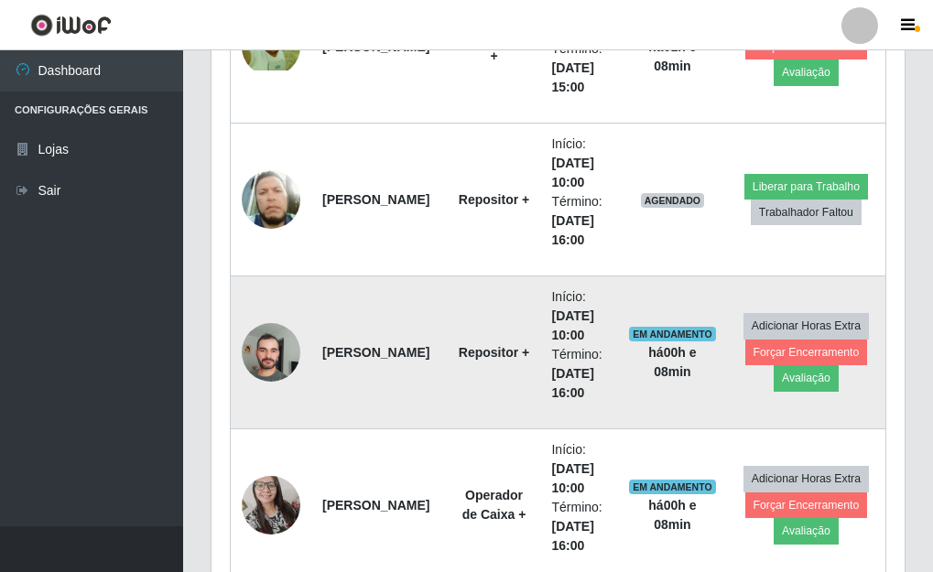
click at [256, 348] on img at bounding box center [271, 352] width 59 height 78
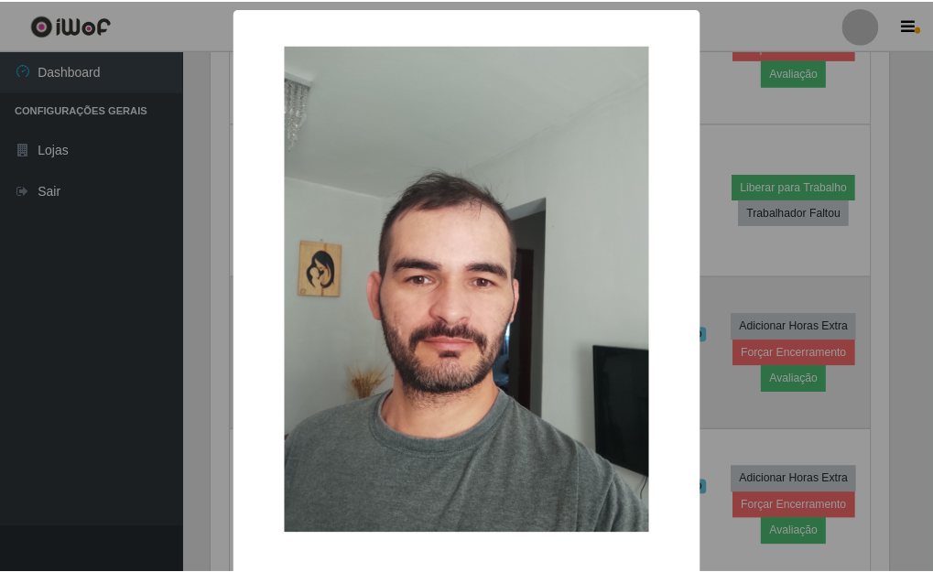
scroll to position [380, 682]
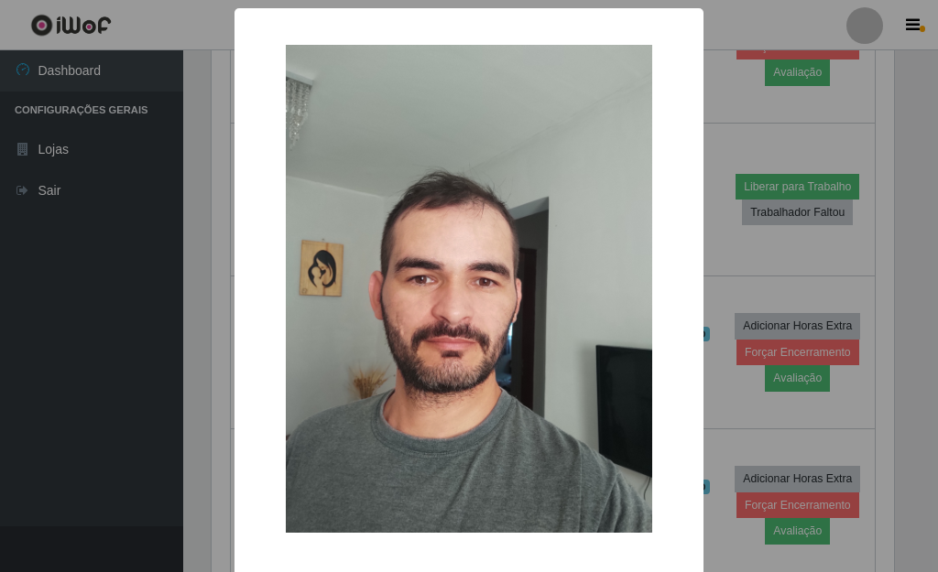
drag, startPoint x: 760, startPoint y: 282, endPoint x: 713, endPoint y: 276, distance: 47.1
click at [759, 282] on div "× OK Cancel" at bounding box center [469, 286] width 938 height 572
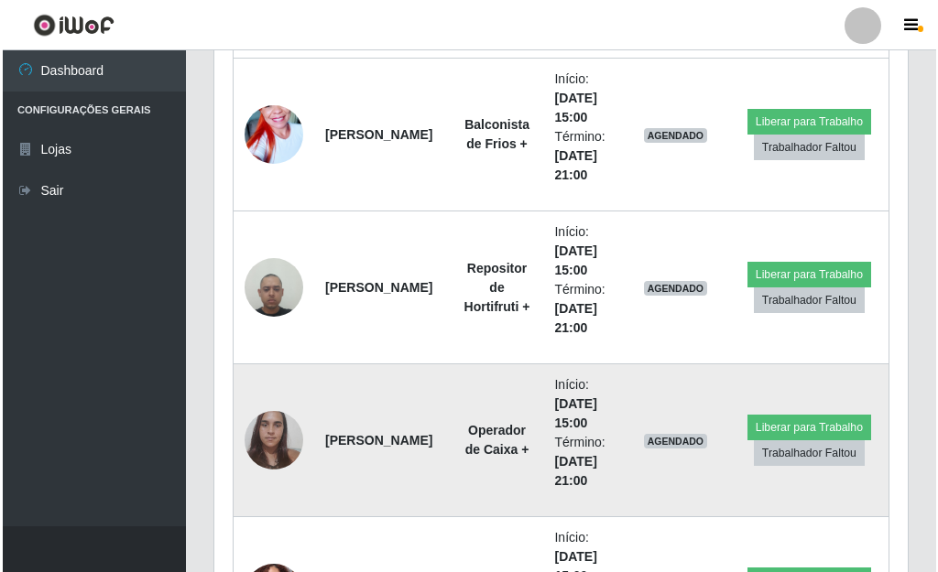
scroll to position [4712, 0]
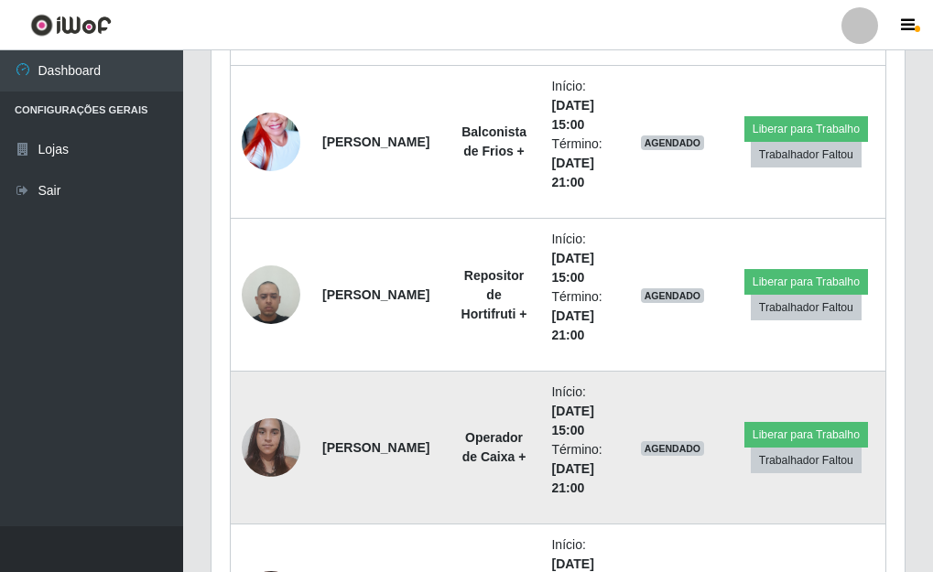
click at [256, 441] on img at bounding box center [271, 447] width 59 height 78
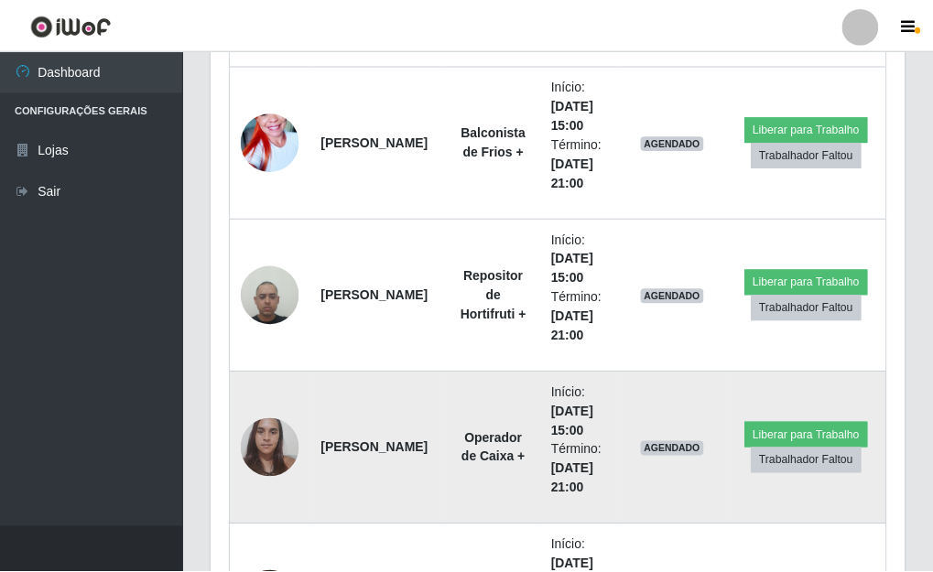
scroll to position [380, 682]
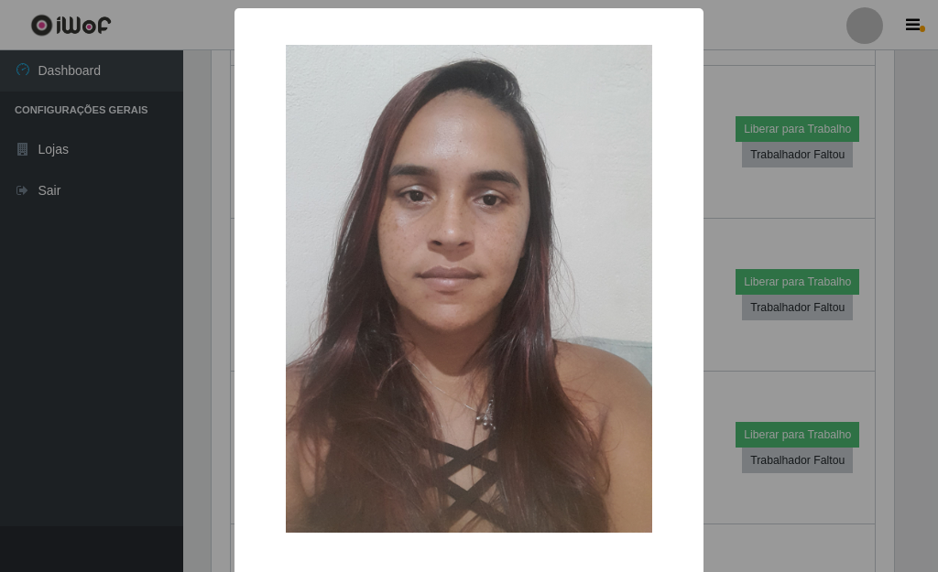
click at [762, 233] on div "× OK Cancel" at bounding box center [469, 286] width 938 height 572
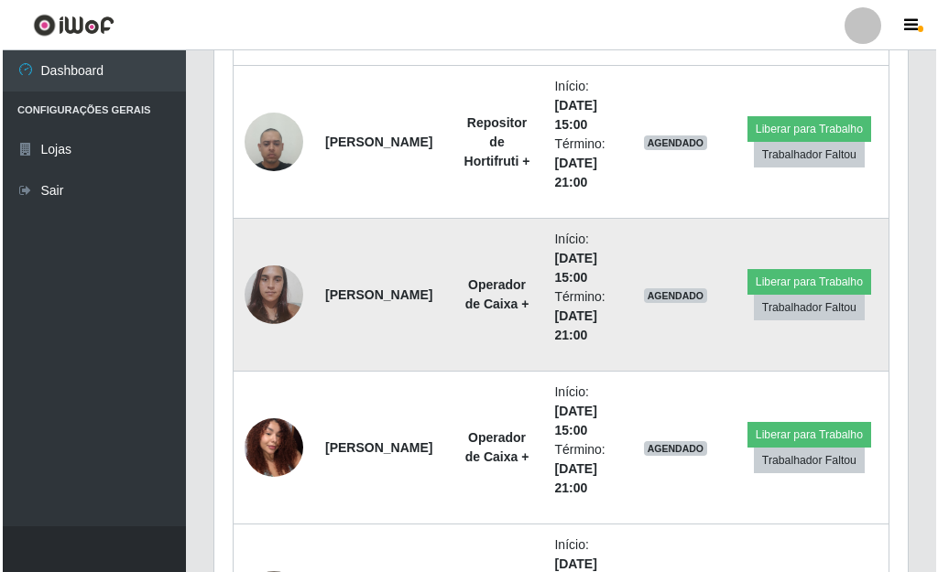
scroll to position [4895, 0]
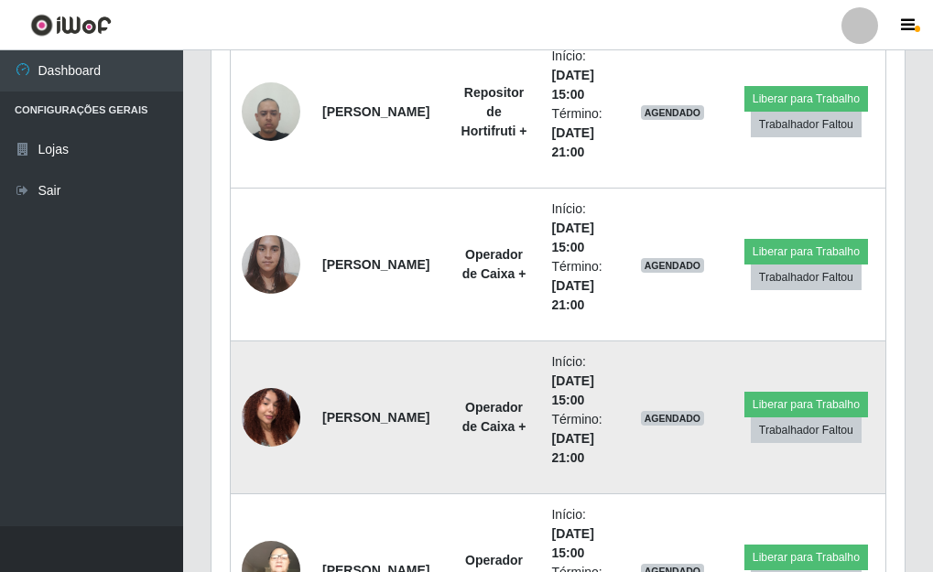
click at [269, 417] on img at bounding box center [271, 417] width 59 height 78
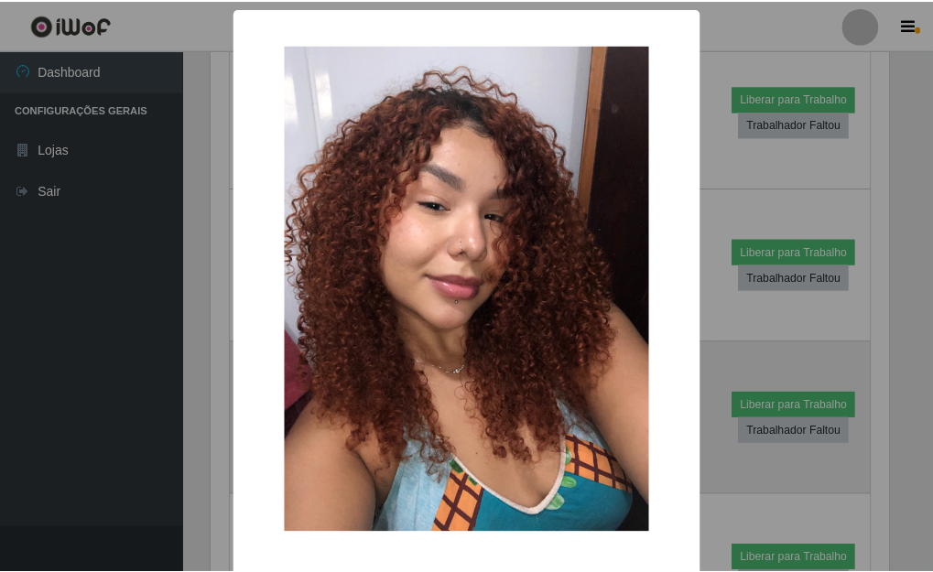
scroll to position [380, 682]
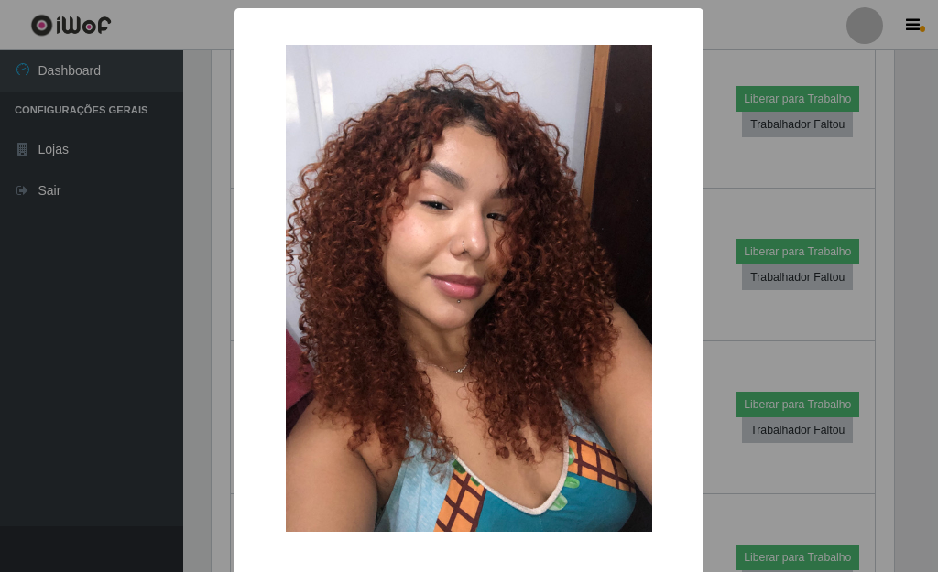
click at [212, 394] on div "× OK Cancel" at bounding box center [469, 286] width 938 height 572
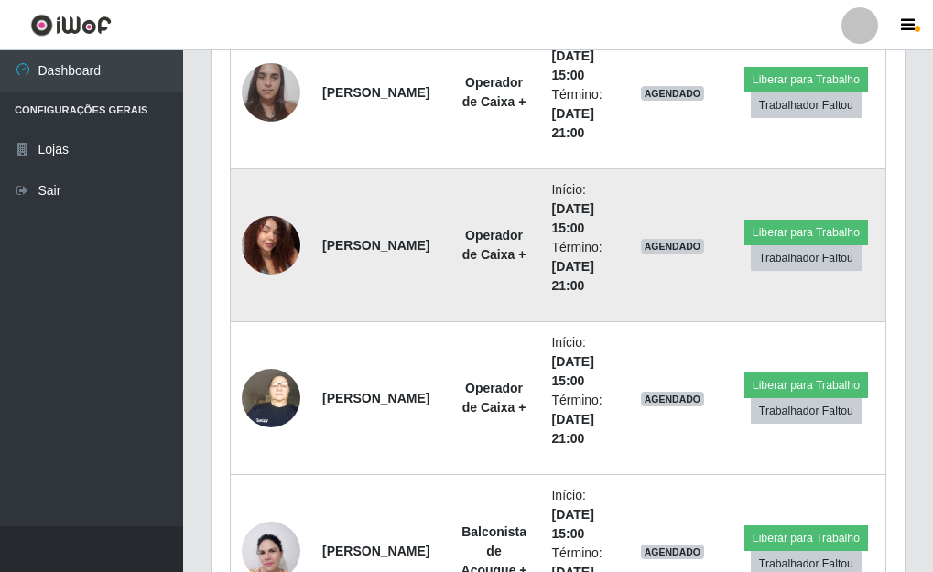
scroll to position [5079, 0]
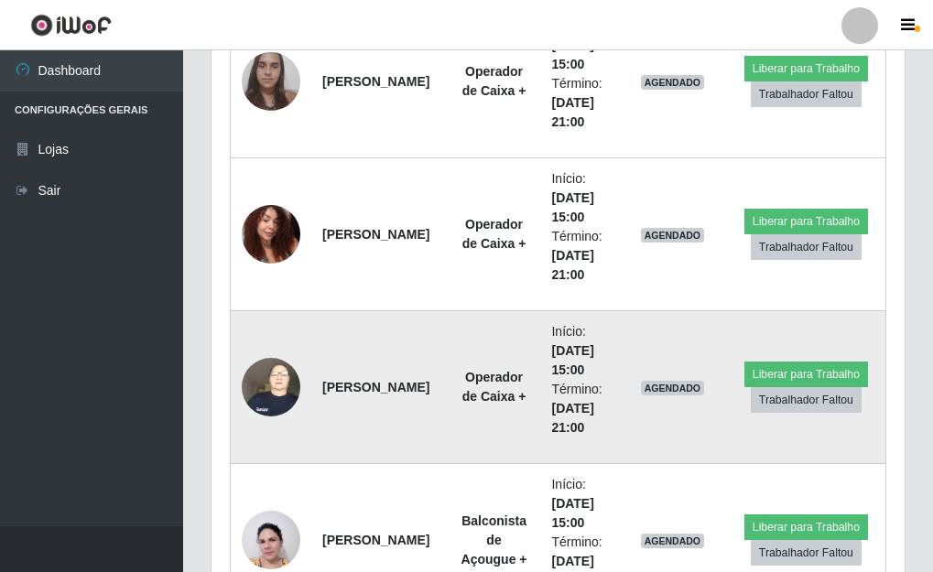
click at [275, 405] on img at bounding box center [271, 387] width 59 height 78
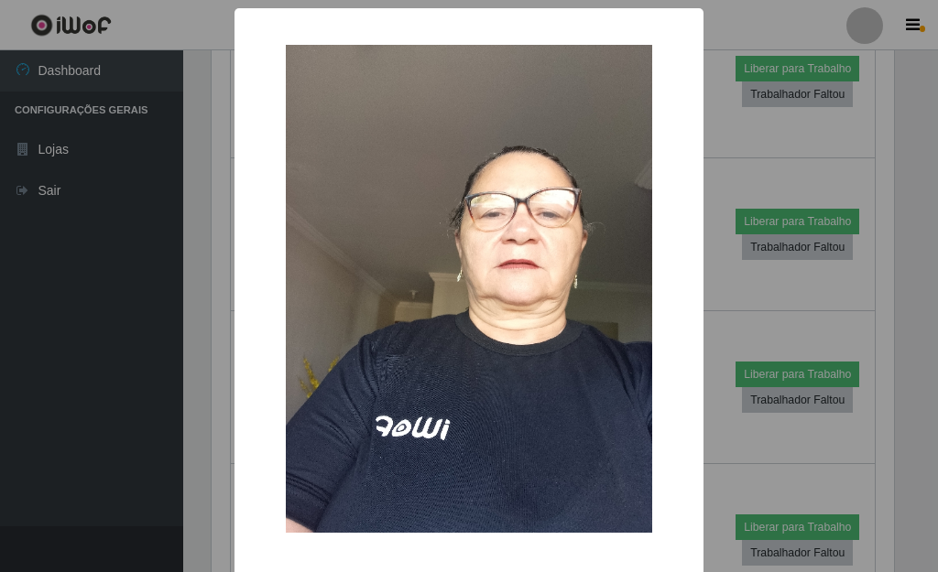
click at [218, 383] on div "× OK Cancel" at bounding box center [469, 286] width 938 height 572
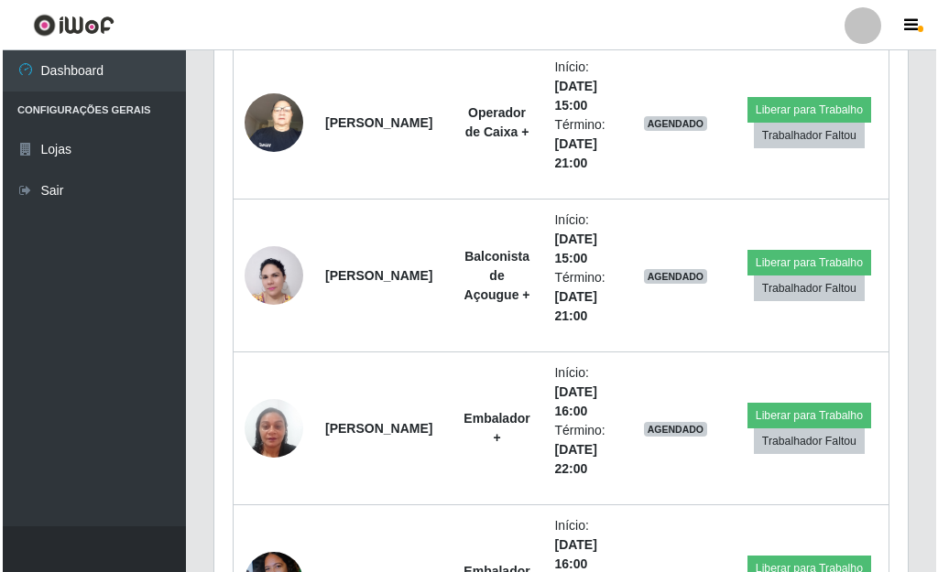
scroll to position [5353, 0]
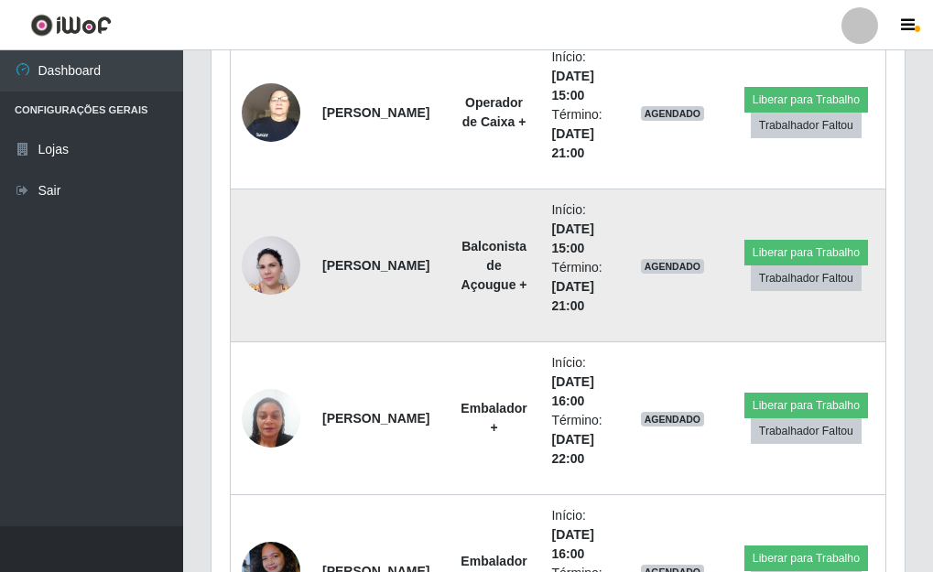
click at [286, 274] on img at bounding box center [271, 265] width 59 height 79
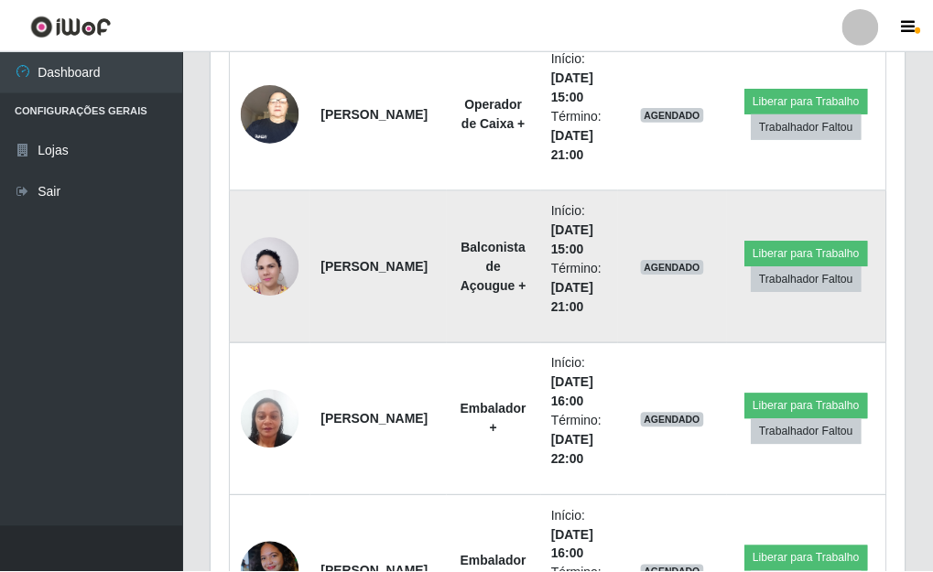
scroll to position [380, 682]
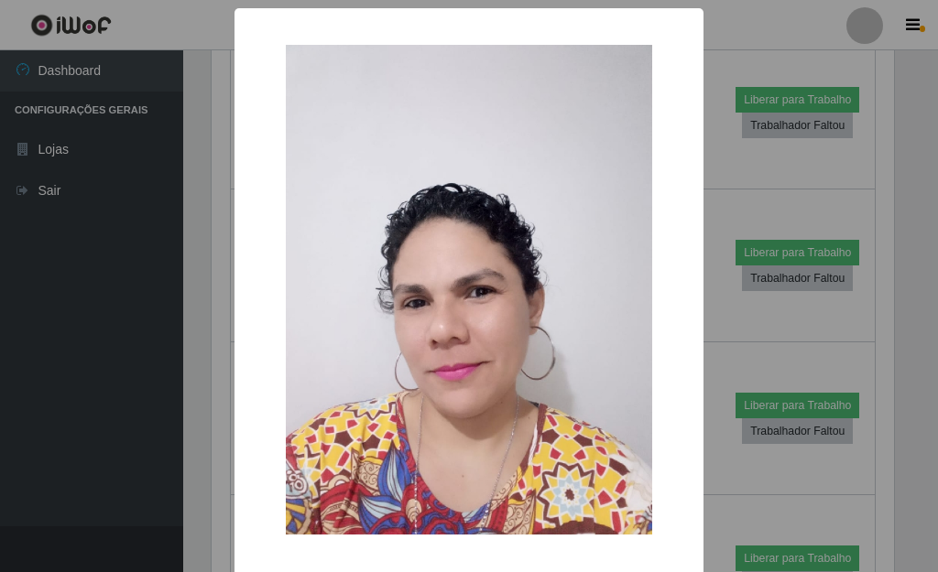
click at [210, 287] on div "× OK Cancel" at bounding box center [469, 286] width 938 height 572
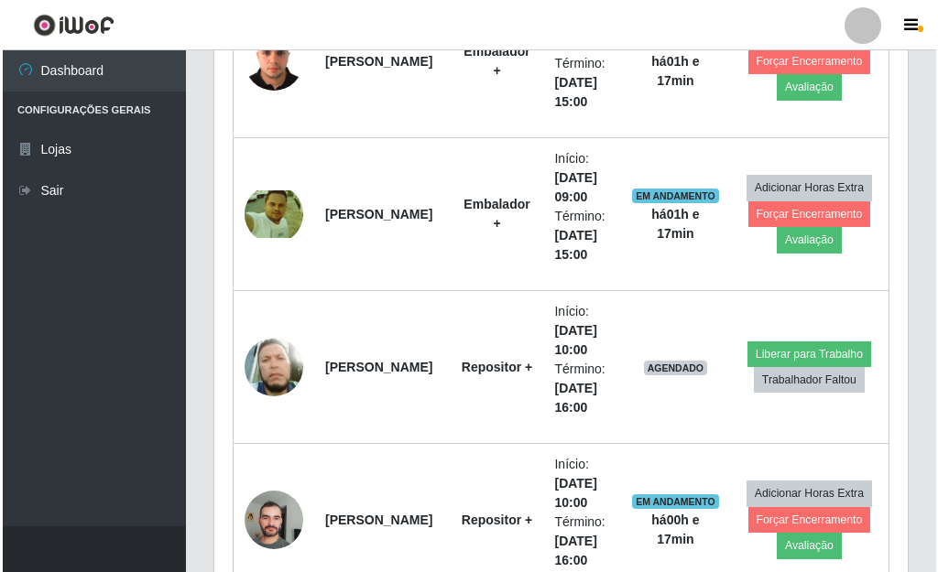
scroll to position [2790, 0]
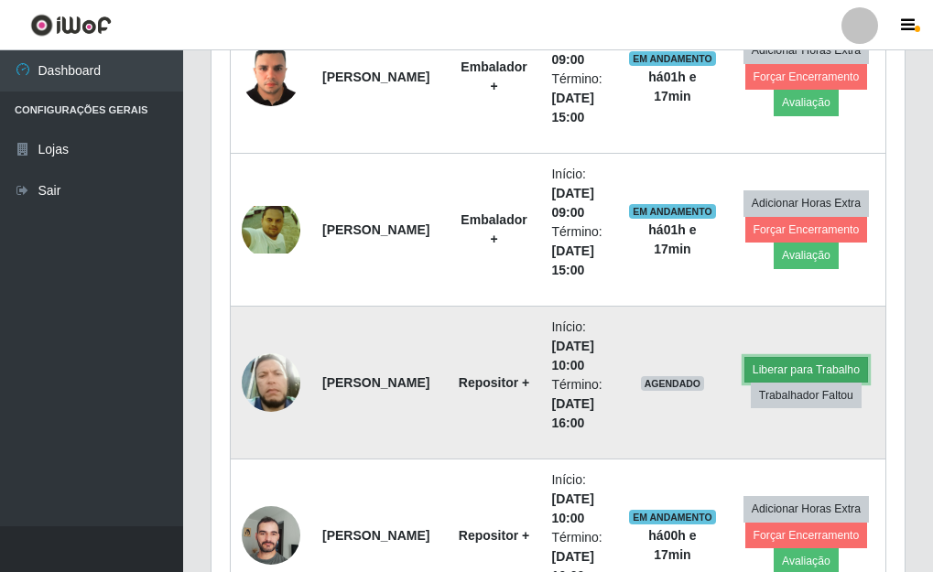
click at [797, 358] on button "Liberar para Trabalho" at bounding box center [806, 370] width 124 height 26
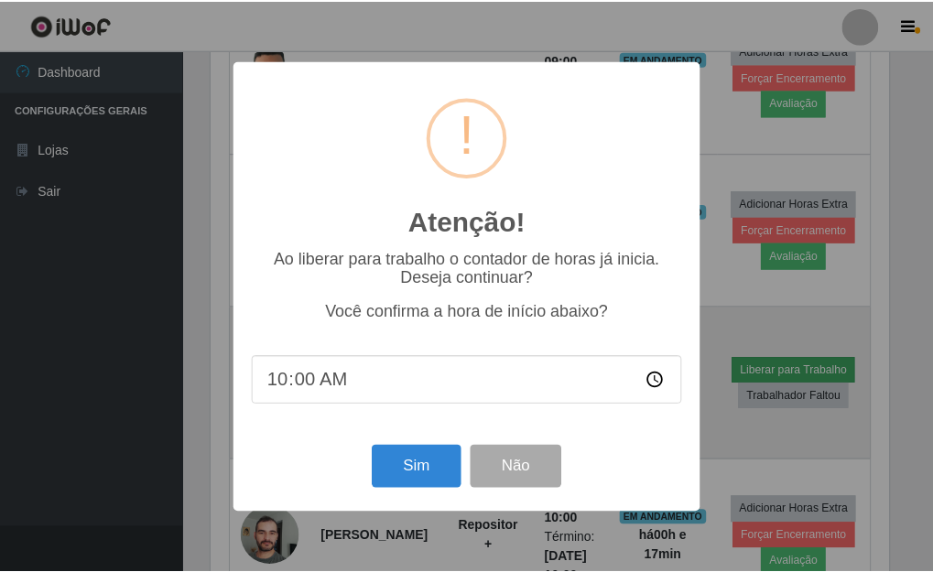
scroll to position [380, 682]
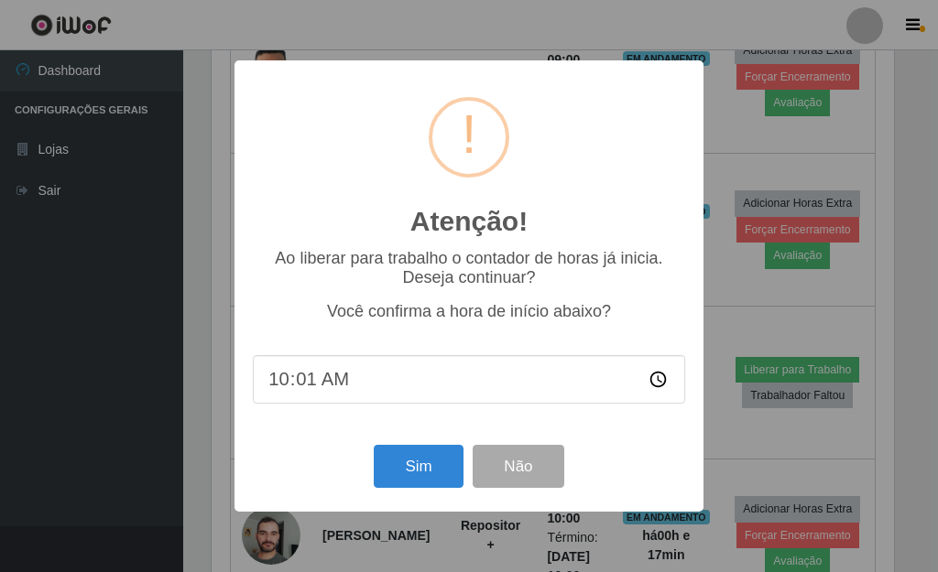
type input "10:17"
click at [406, 472] on button "Sim" at bounding box center [418, 466] width 89 height 43
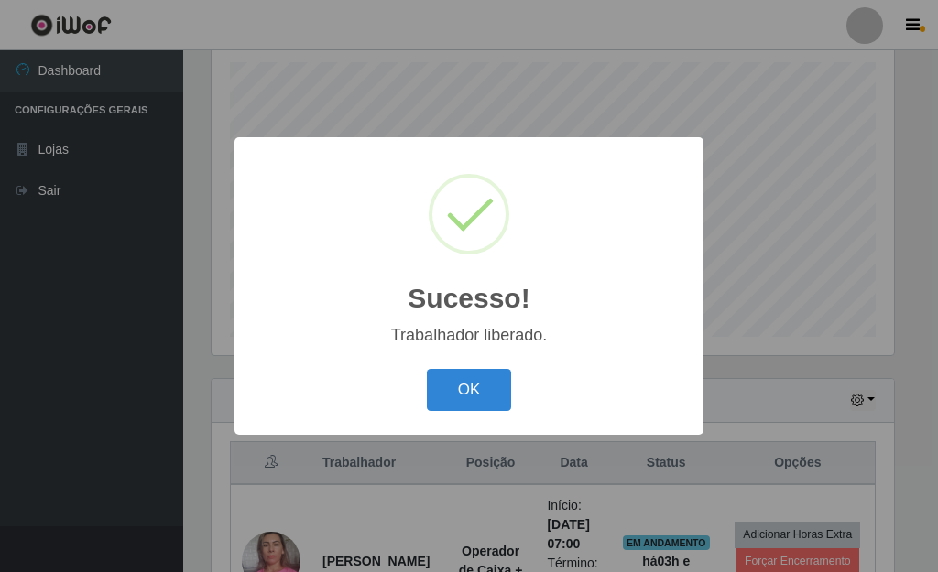
click at [427, 369] on button "OK" at bounding box center [469, 390] width 85 height 43
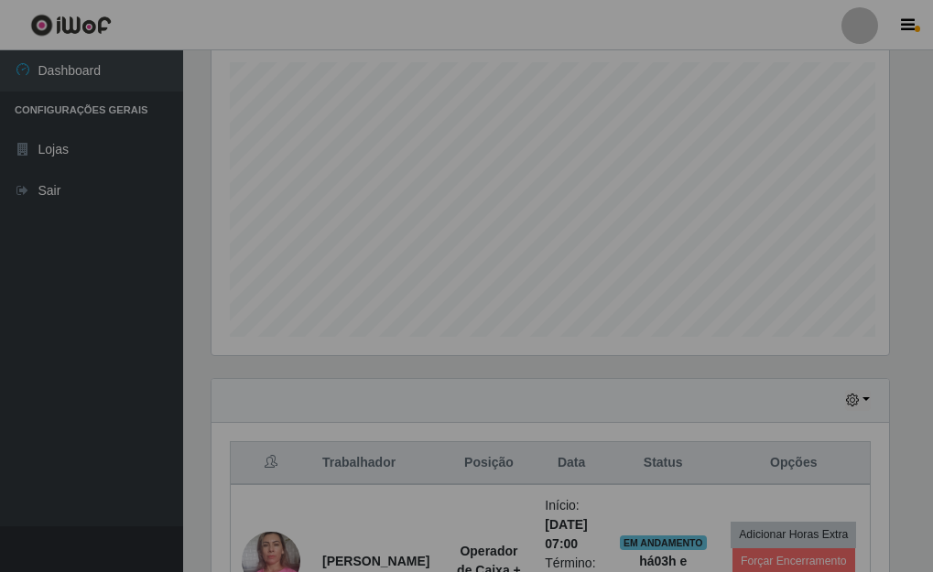
scroll to position [380, 693]
